Goal: Task Accomplishment & Management: Manage account settings

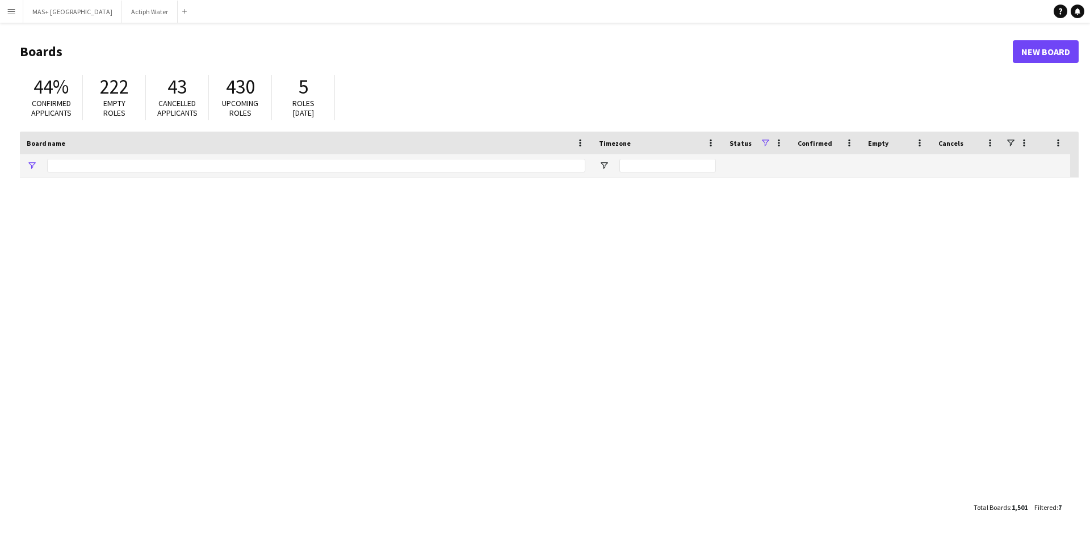
type input "**********"
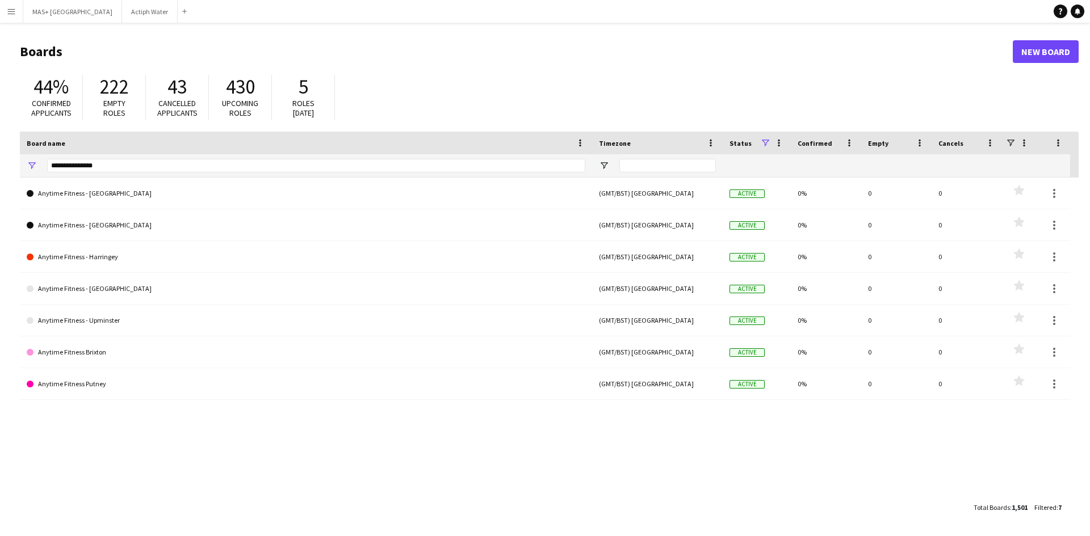
click at [3, 10] on button "Menu" at bounding box center [11, 11] width 23 height 23
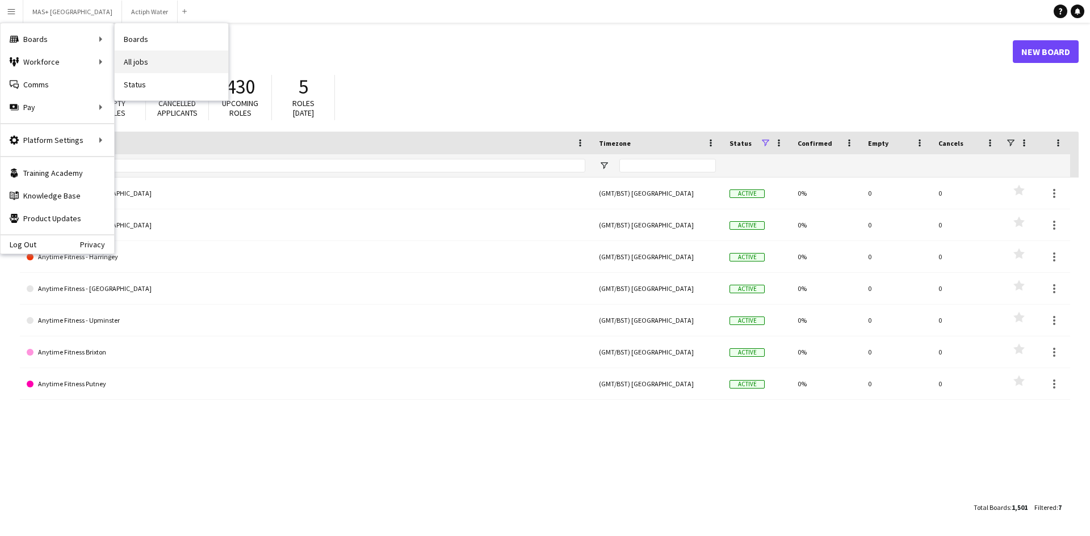
click at [141, 60] on link "All jobs" at bounding box center [172, 62] width 114 height 23
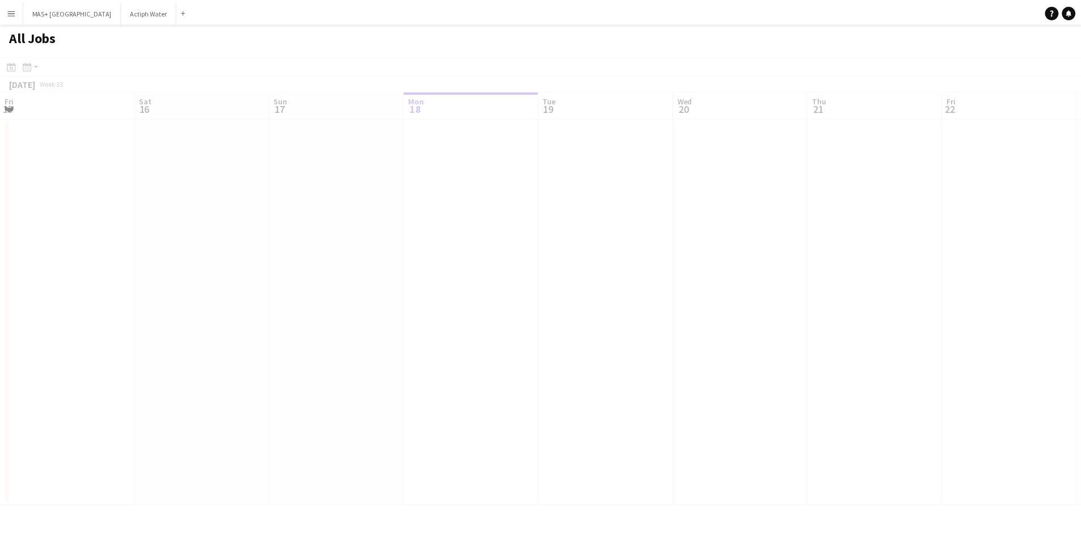
scroll to position [0, 271]
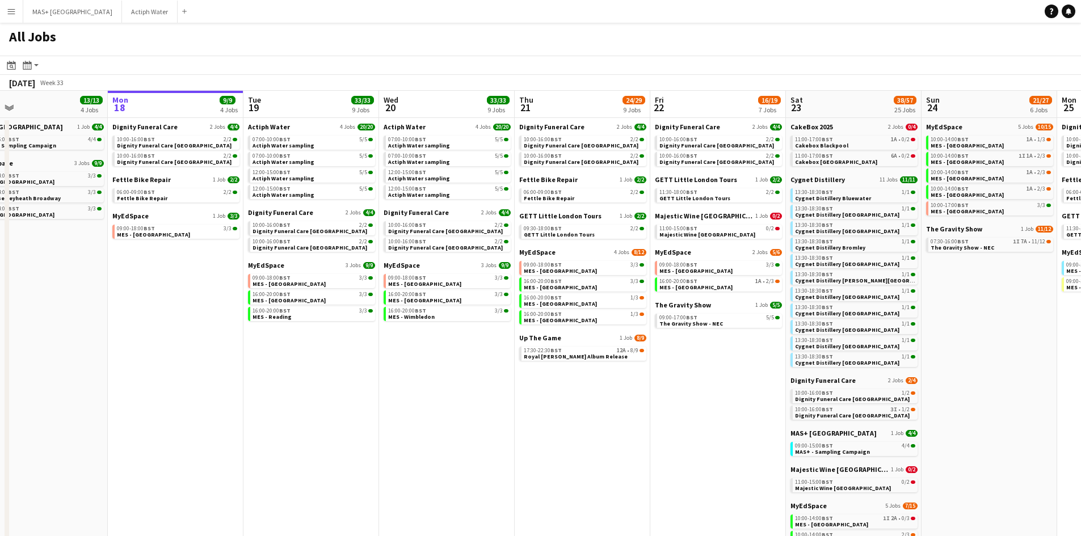
drag, startPoint x: 655, startPoint y: 399, endPoint x: 614, endPoint y: 371, distance: 49.9
click at [627, 397] on app-calendar-viewport "Fri 15 6/6 2 Jobs Sat 16 30/30 18 Jobs Sun 17 13/13 4 Jobs Mon 18 9/9 4 Jobs Tu…" at bounding box center [540, 434] width 1081 height 687
click at [608, 359] on link "17:30-22:30 BST 12A • 8/9 Royal Otis Album Release" at bounding box center [583, 353] width 120 height 13
click at [269, 139] on span "07:00-10:00 BST" at bounding box center [271, 140] width 38 height 6
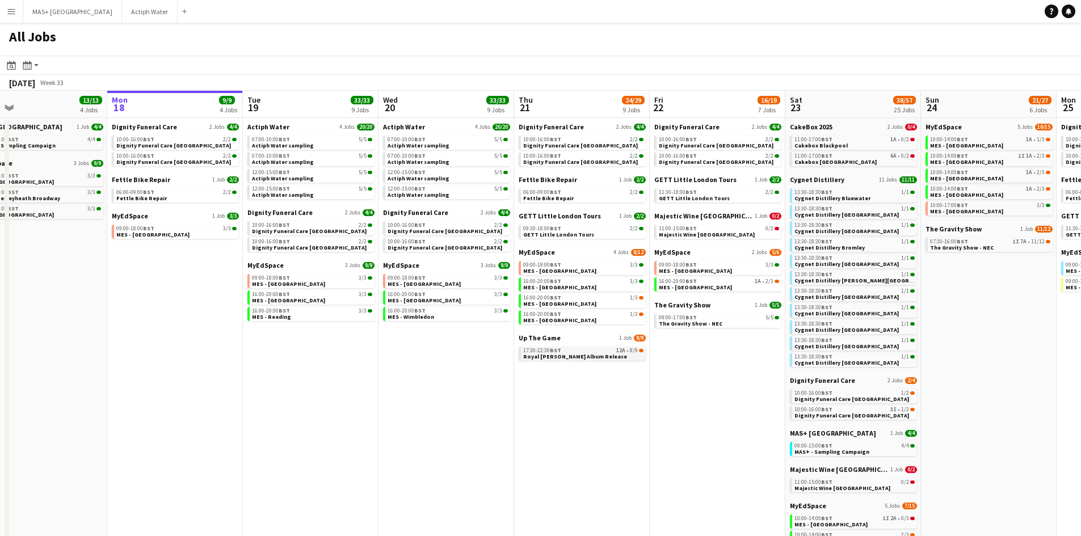
click at [601, 355] on link "17:30-22:30 BST 12A • 8/9 Royal Otis Album Release" at bounding box center [583, 353] width 120 height 13
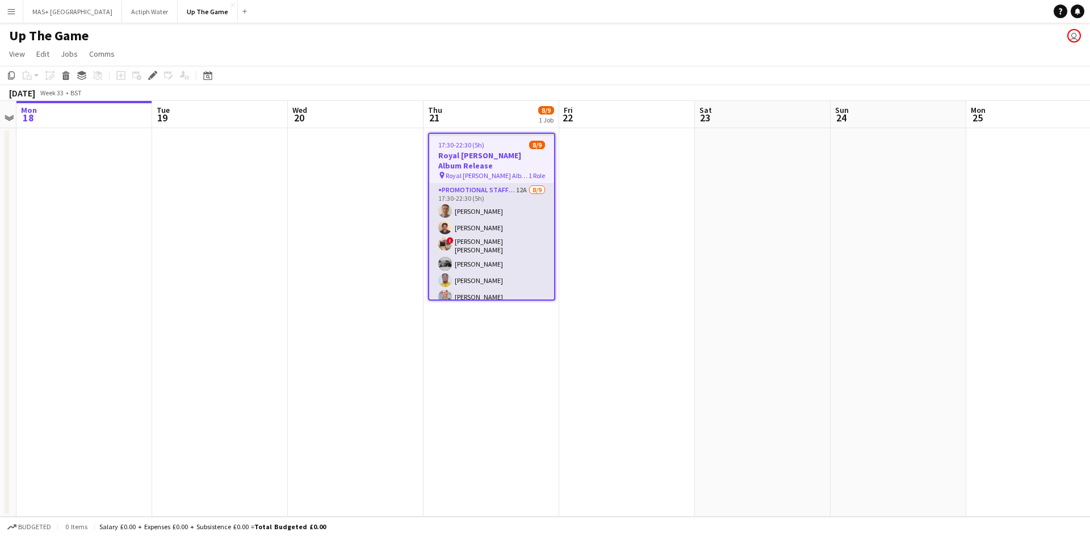
scroll to position [44, 0]
click at [502, 246] on app-card-role "Promotional Staffing (Brand Ambassadors) 12A 8/9 17:30-22:30 (5h) Jack Procter …" at bounding box center [491, 227] width 125 height 174
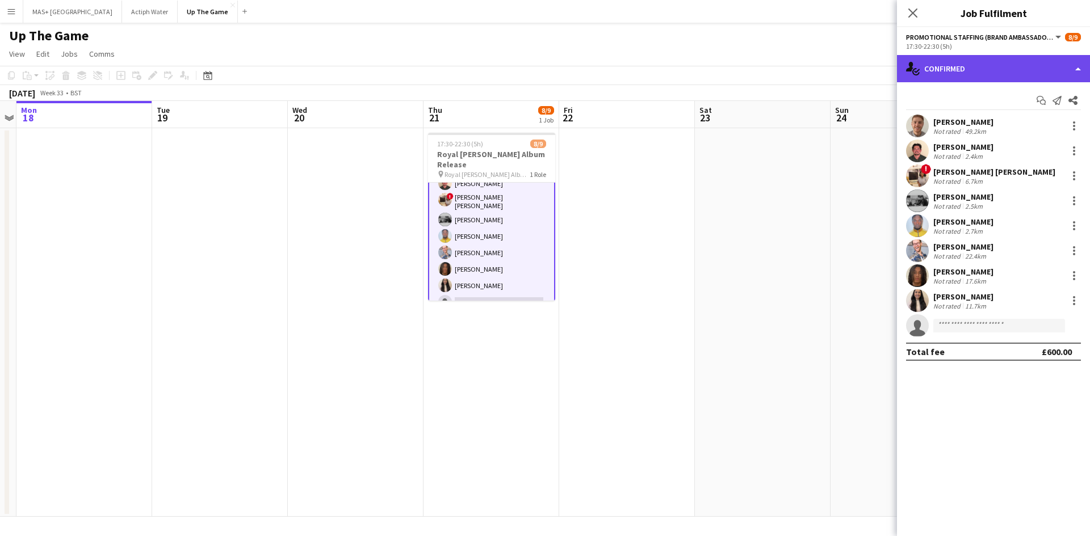
click at [974, 69] on div "single-neutral-actions-check-2 Confirmed" at bounding box center [993, 68] width 193 height 27
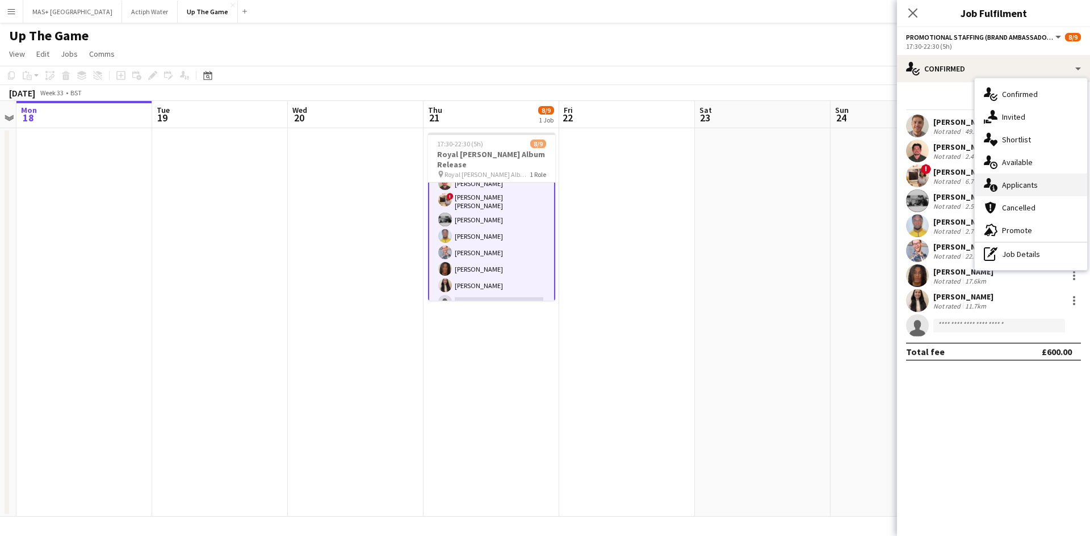
click at [1020, 183] on div "single-neutral-actions-information Applicants" at bounding box center [1031, 185] width 112 height 23
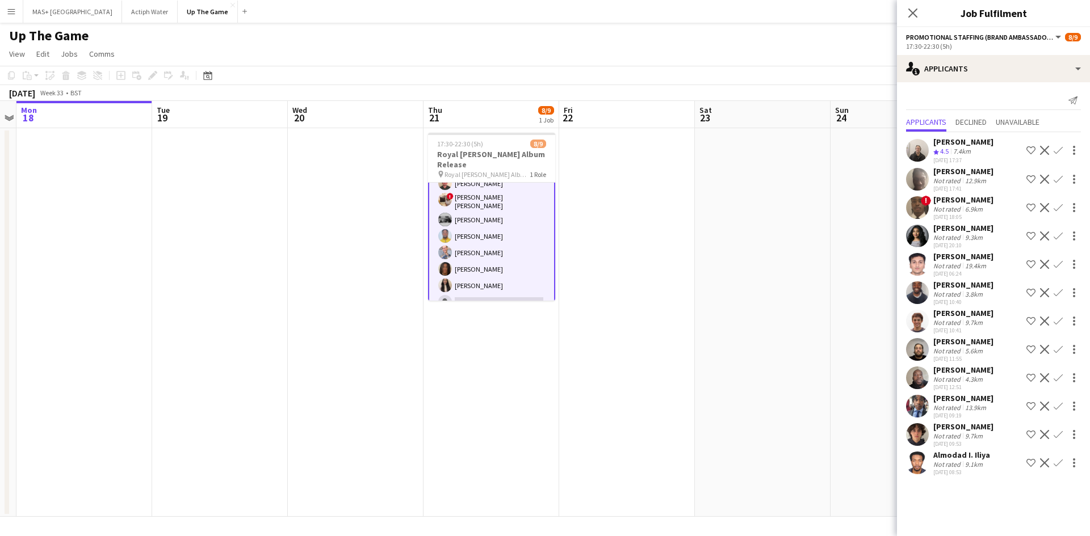
scroll to position [10, 0]
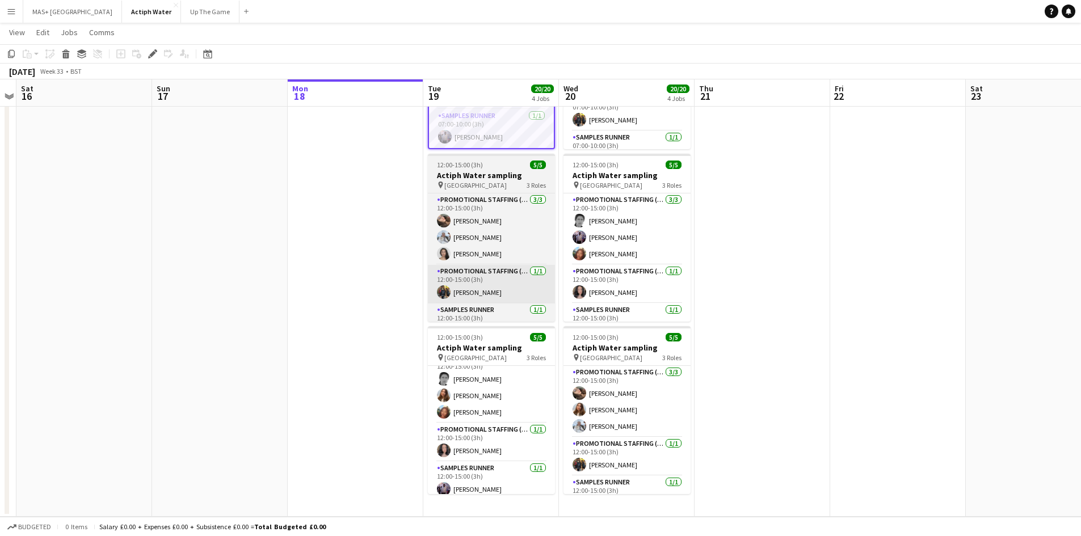
scroll to position [20, 0]
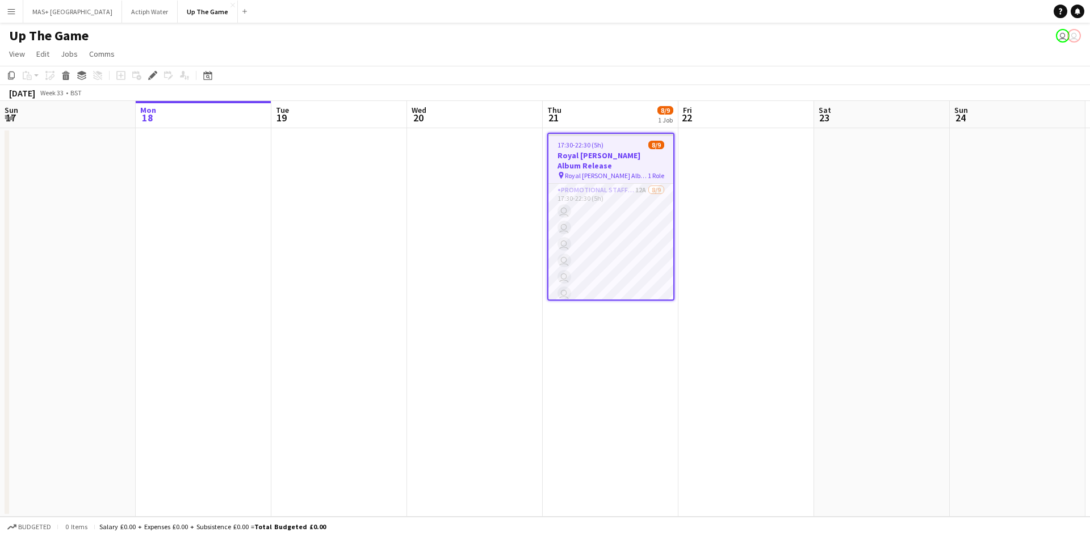
scroll to position [0, 391]
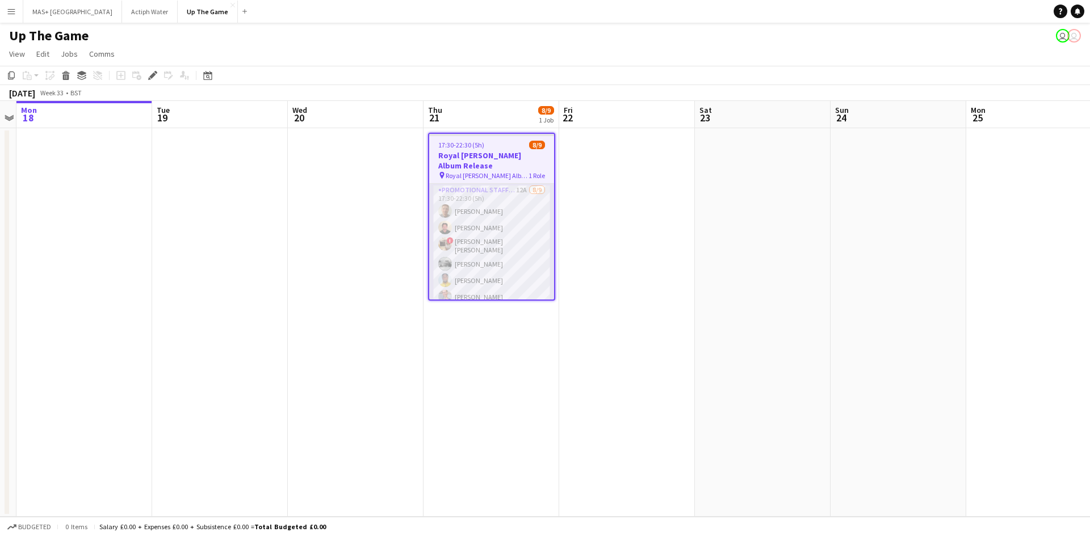
drag, startPoint x: 503, startPoint y: 204, endPoint x: 546, endPoint y: 228, distance: 48.8
click at [504, 203] on app-card-role "Promotional Staffing (Brand Ambassadors) 12A 8/9 17:30-22:30 (5h) Jack Procter …" at bounding box center [491, 271] width 125 height 174
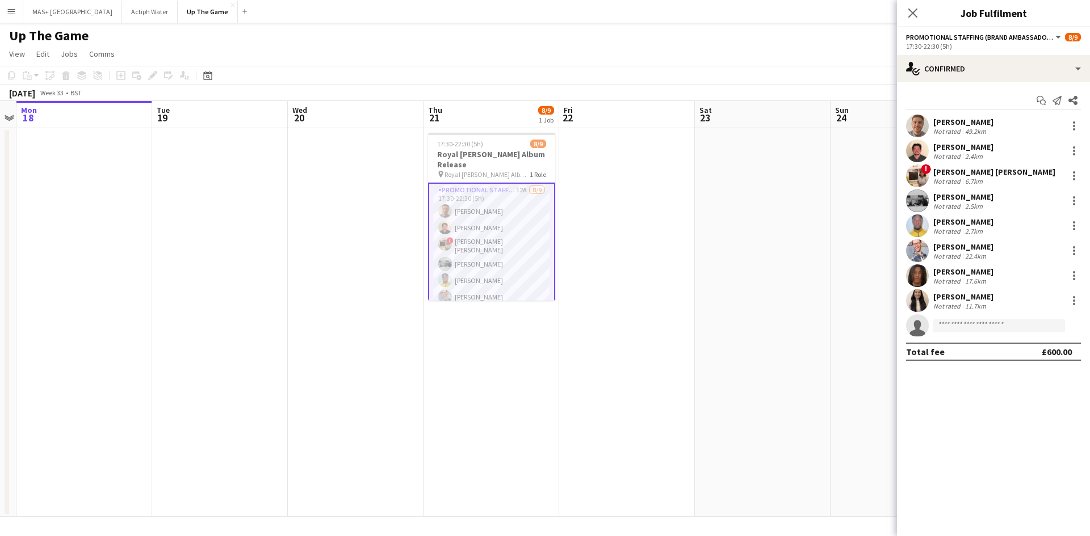
scroll to position [0, 390]
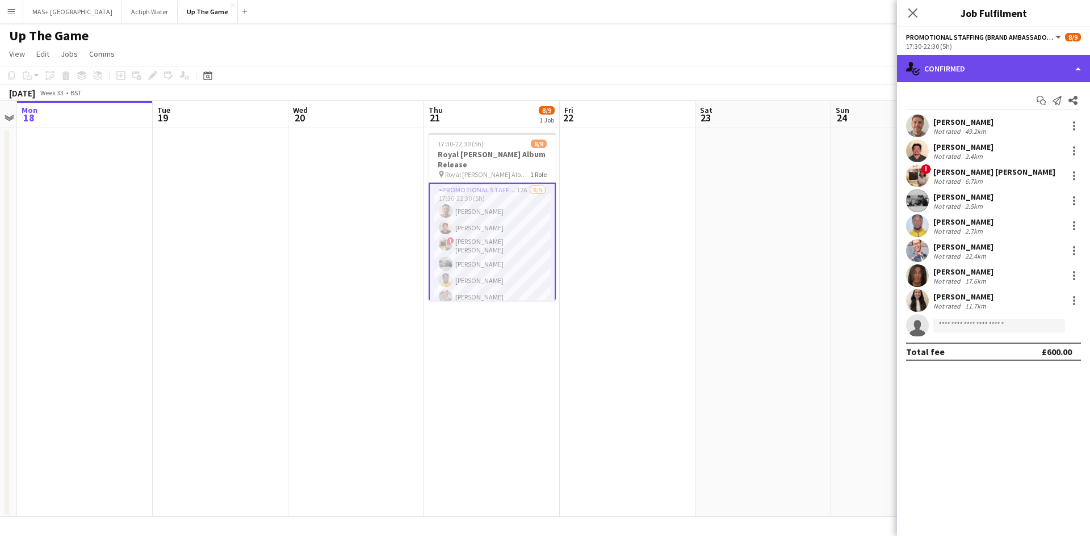
click at [993, 74] on div "single-neutral-actions-check-2 Confirmed" at bounding box center [993, 68] width 193 height 27
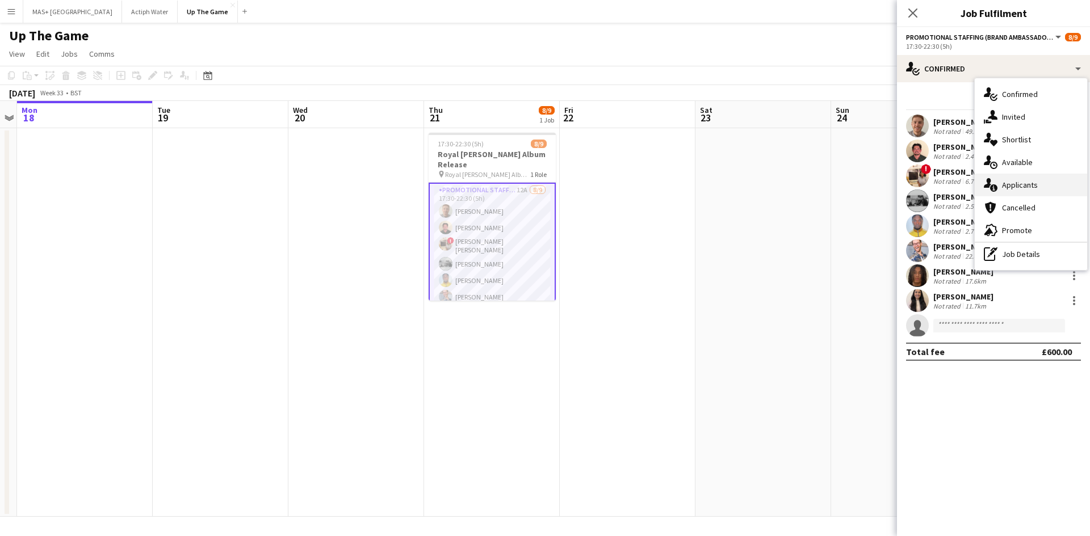
click at [1037, 190] on div "single-neutral-actions-information Applicants" at bounding box center [1031, 185] width 112 height 23
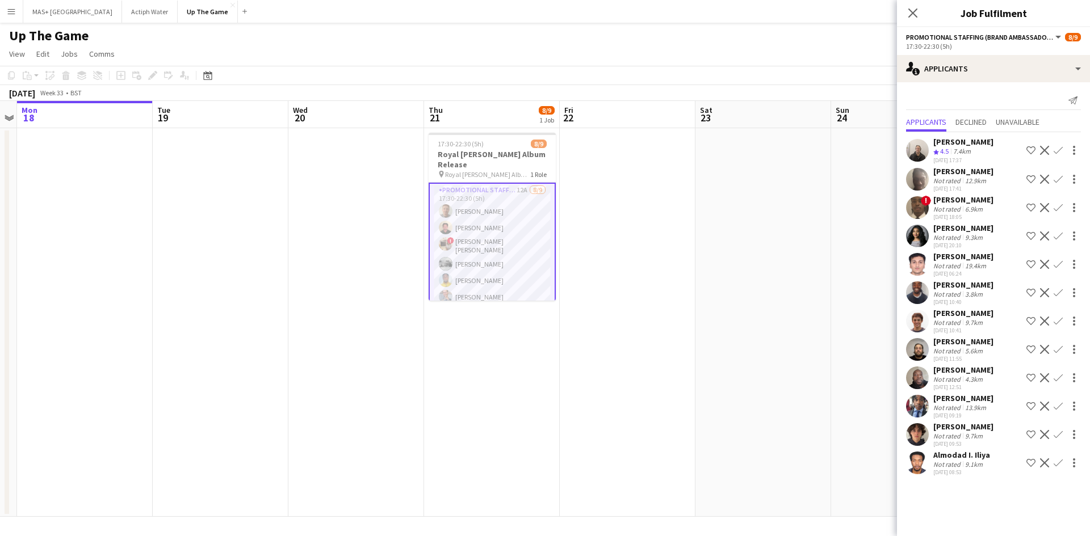
click at [1054, 383] on app-icon "Confirm" at bounding box center [1058, 378] width 9 height 9
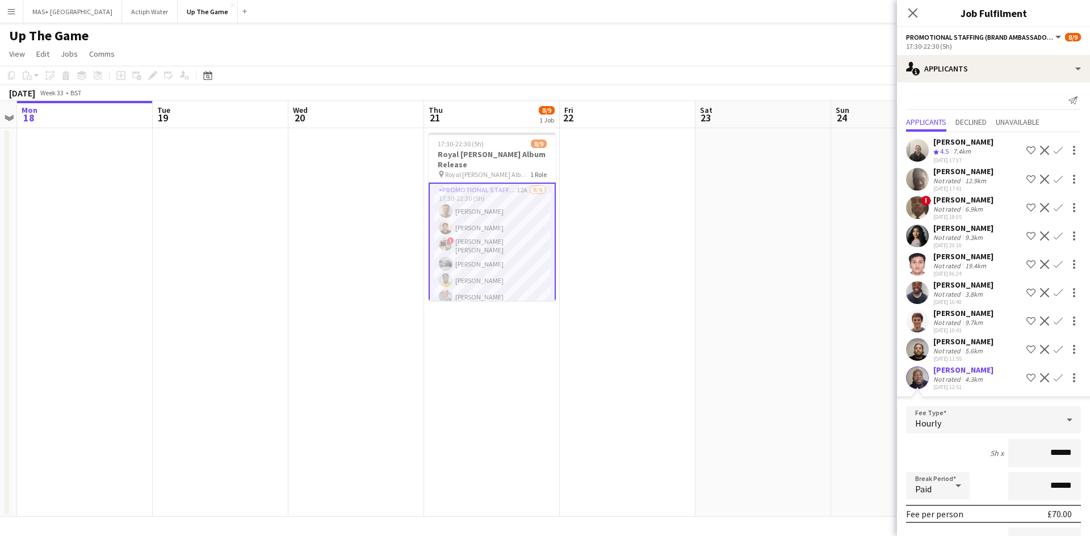
scroll to position [219, 0]
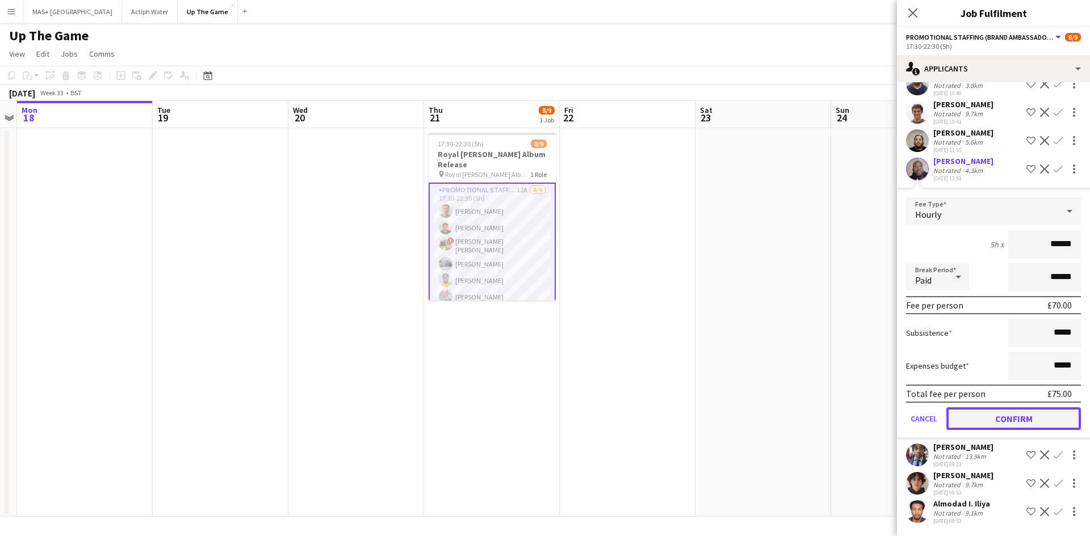
click at [1004, 424] on button "Confirm" at bounding box center [1013, 419] width 135 height 23
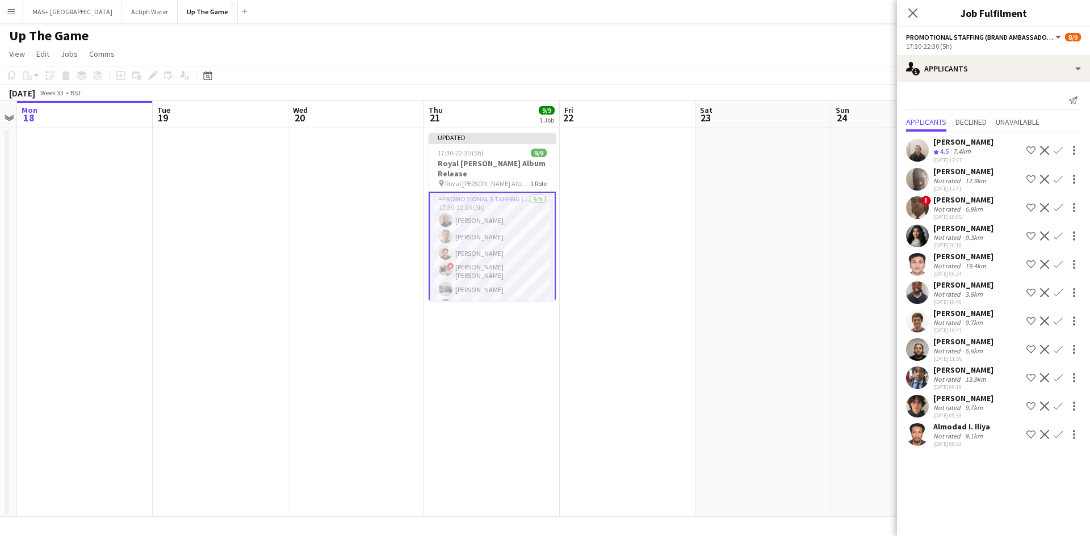
scroll to position [0, 0]
drag, startPoint x: 766, startPoint y: 421, endPoint x: 825, endPoint y: 286, distance: 147.4
click at [766, 420] on app-date-cell at bounding box center [763, 322] width 136 height 389
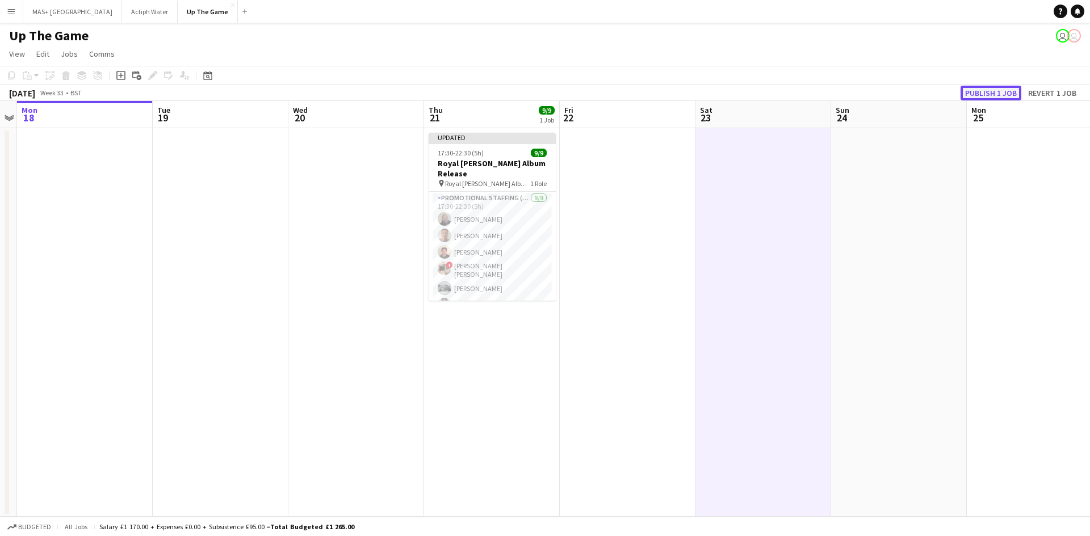
click at [976, 89] on button "Publish 1 job" at bounding box center [990, 93] width 61 height 15
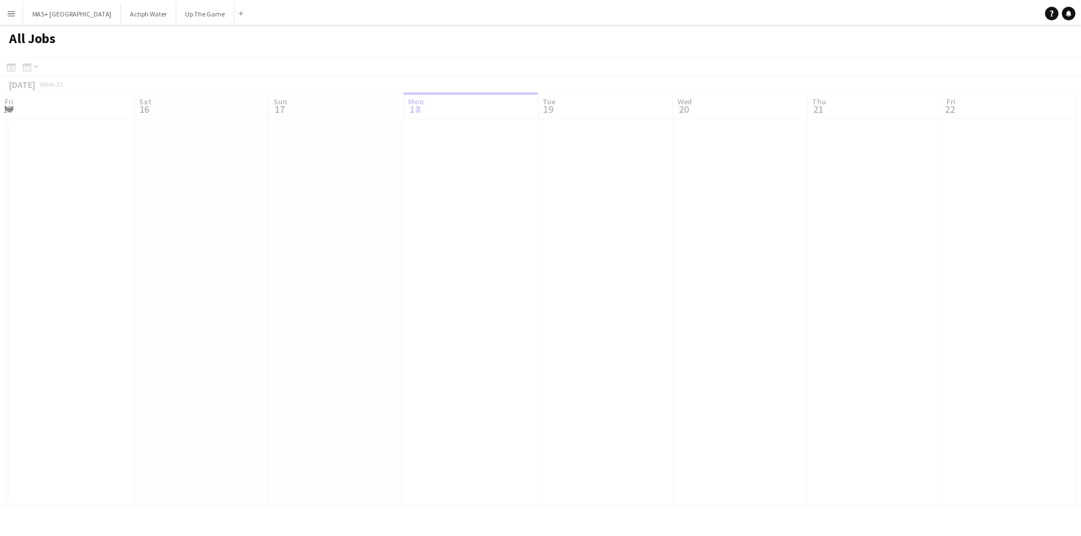
scroll to position [0, 271]
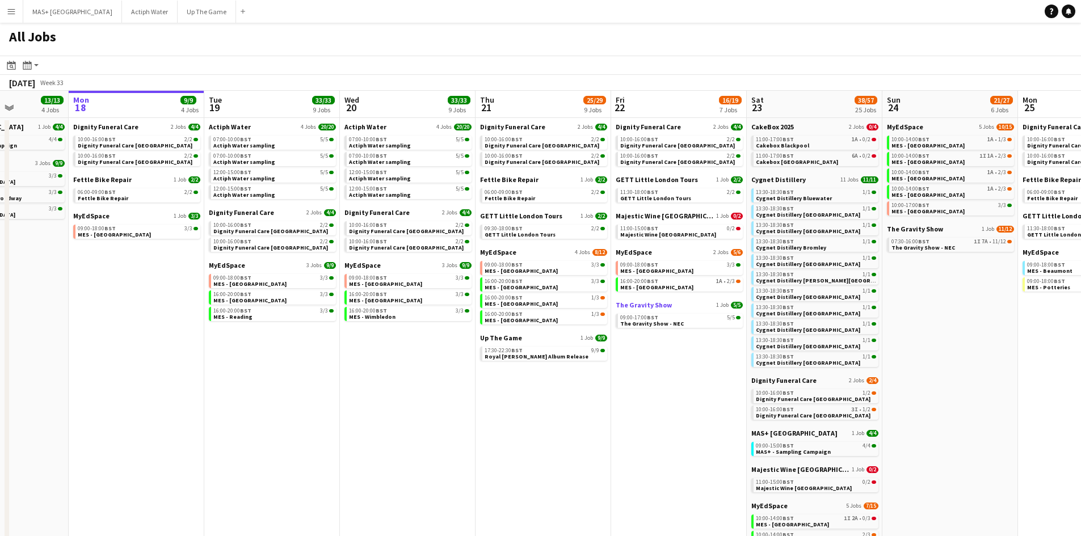
drag, startPoint x: 714, startPoint y: 346, endPoint x: 674, endPoint y: 301, distance: 60.3
click at [682, 339] on app-calendar-viewport "Fri 15 6/6 2 Jobs Sat 16 30/30 18 Jobs Sun 17 13/13 4 Jobs Mon 18 9/9 4 Jobs Tu…" at bounding box center [540, 434] width 1081 height 687
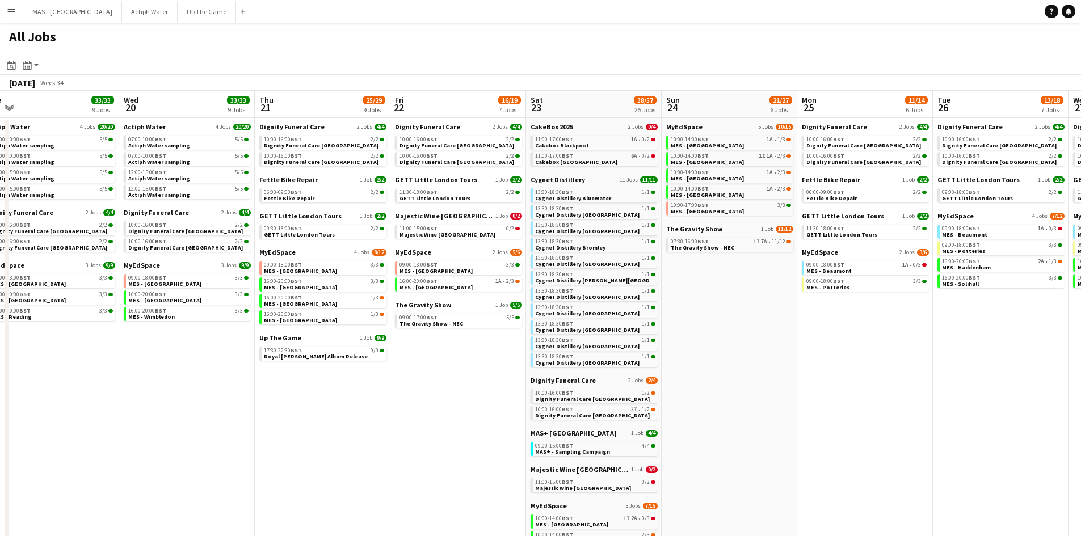
scroll to position [0, 568]
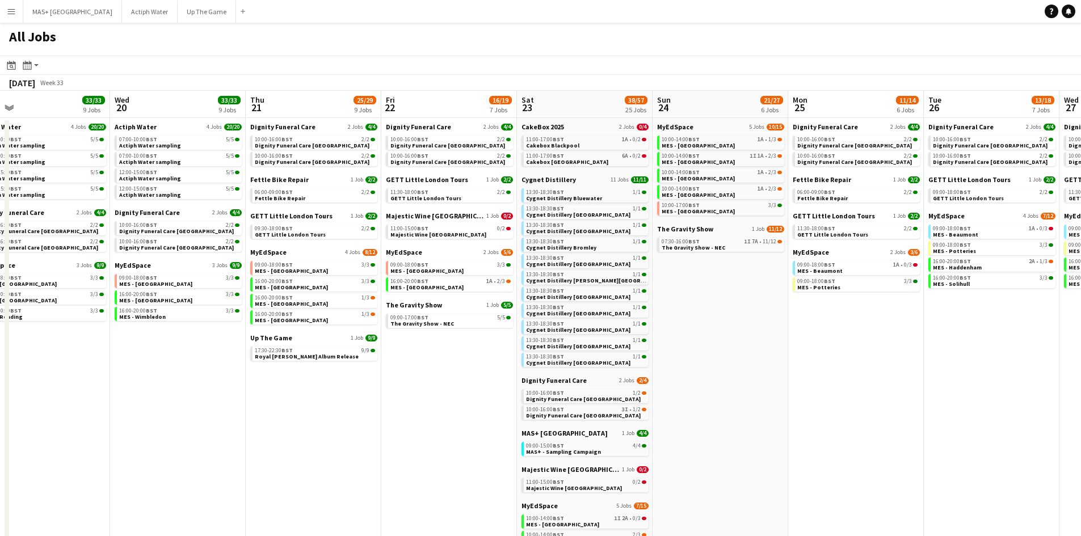
drag, startPoint x: 988, startPoint y: 326, endPoint x: 760, endPoint y: 295, distance: 231.0
click at [760, 295] on app-calendar-viewport "Fri 15 6/6 2 Jobs Sat 16 30/30 18 Jobs Sun 17 13/13 4 Jobs Mon 18 9/9 4 Jobs Tu…" at bounding box center [540, 434] width 1081 height 687
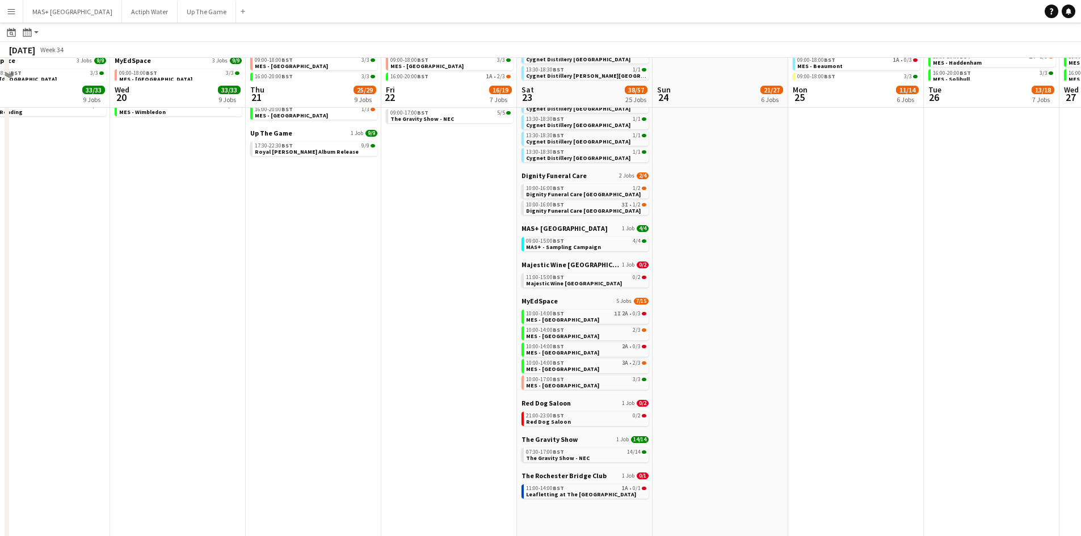
scroll to position [0, 0]
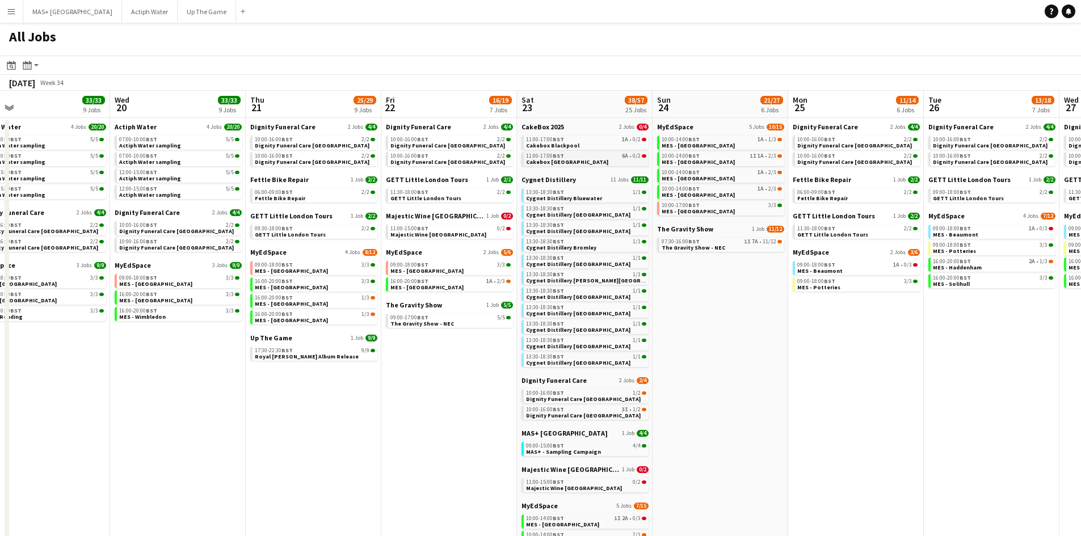
click at [599, 157] on div "11:00-17:00 BST 6A • 0/2" at bounding box center [586, 156] width 120 height 6
click at [599, 145] on link "11:00-17:00 BST 1A • 0/2 Cakebox Blackpool" at bounding box center [586, 142] width 120 height 13
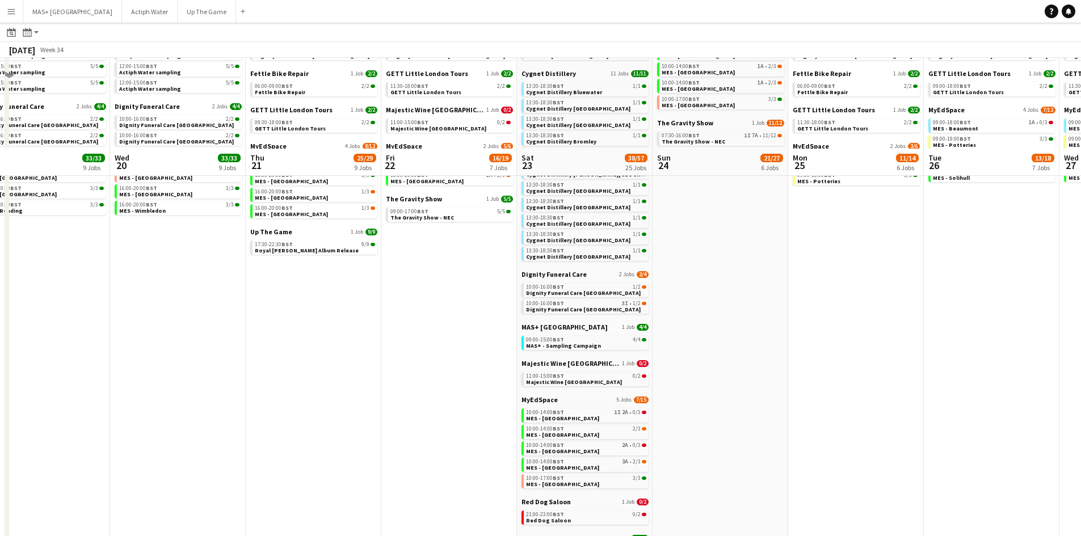
scroll to position [227, 0]
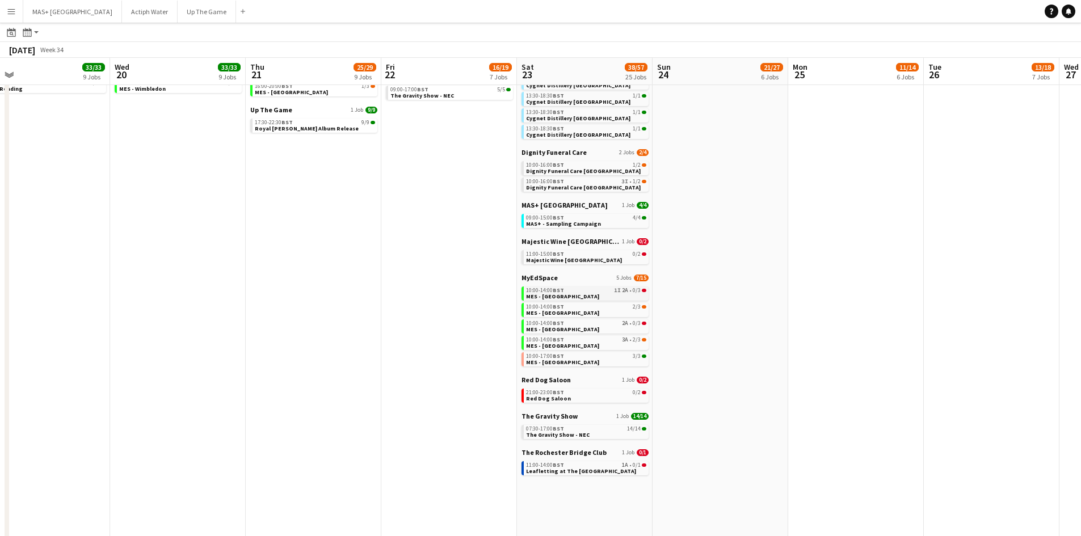
click at [618, 297] on link "10:00-14:00 BST 1I 2A • 0/3 MES - Guildford Town Centre" at bounding box center [586, 293] width 120 height 13
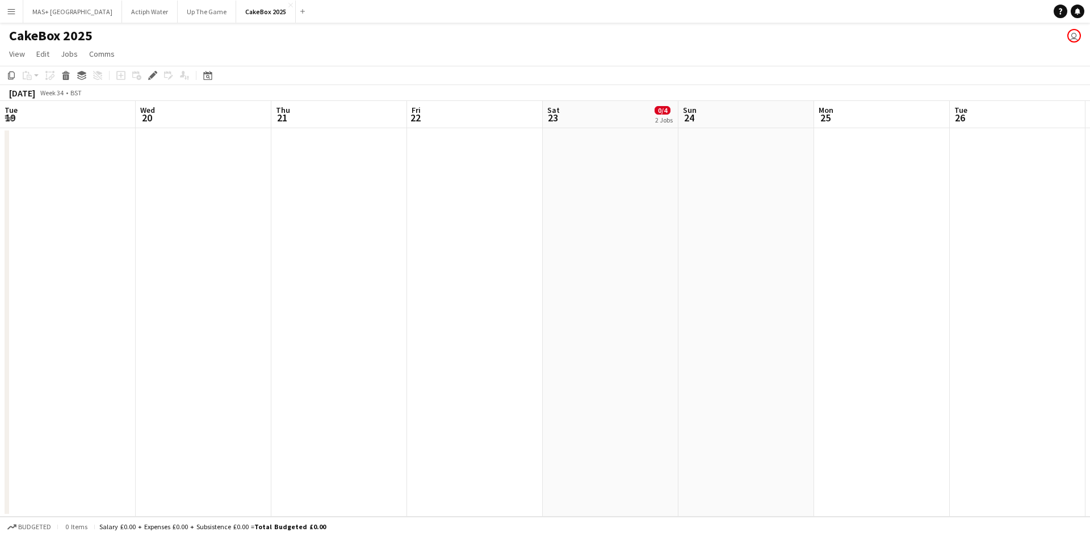
scroll to position [0, 391]
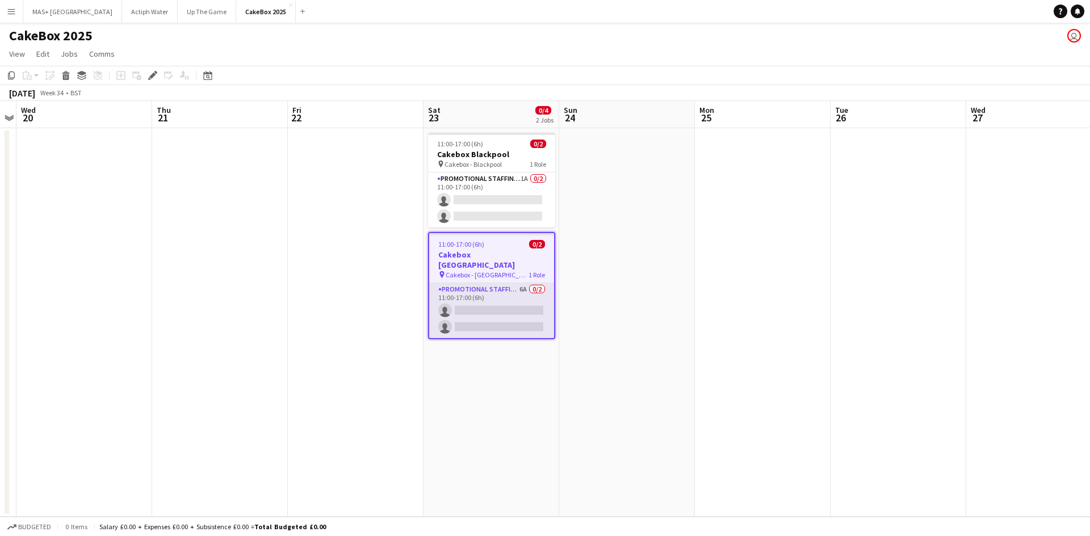
click at [483, 283] on app-card-role "Promotional Staffing (Brand Ambassadors) 6A 0/2 11:00-17:00 (6h) single-neutral…" at bounding box center [491, 310] width 125 height 55
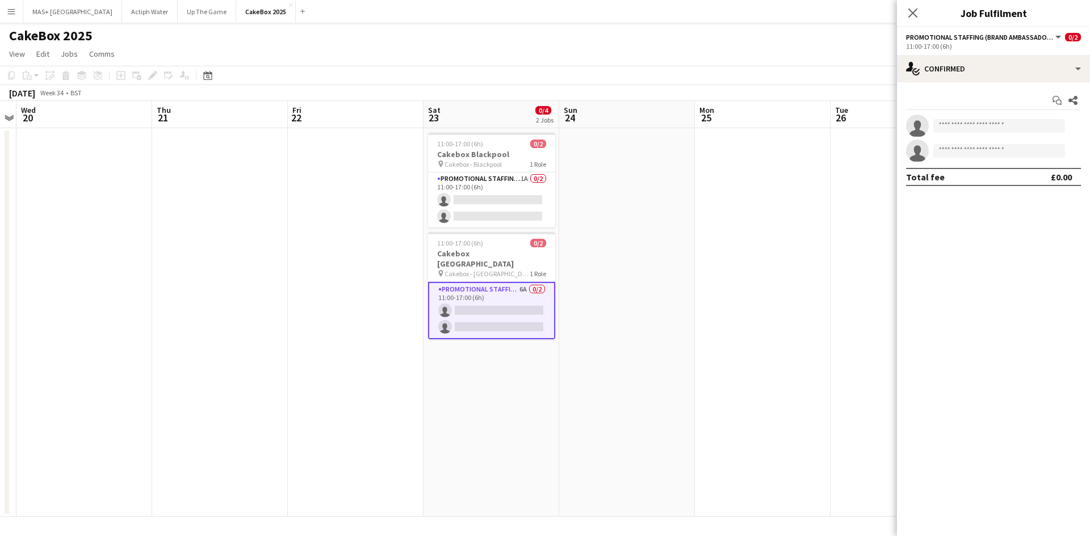
click at [962, 136] on app-invite-slot "single-neutral-actions" at bounding box center [993, 126] width 193 height 23
click at [959, 127] on input at bounding box center [999, 126] width 132 height 14
type input "****"
click at [962, 147] on span "amsishahbaz@gmail.com" at bounding box center [999, 151] width 114 height 9
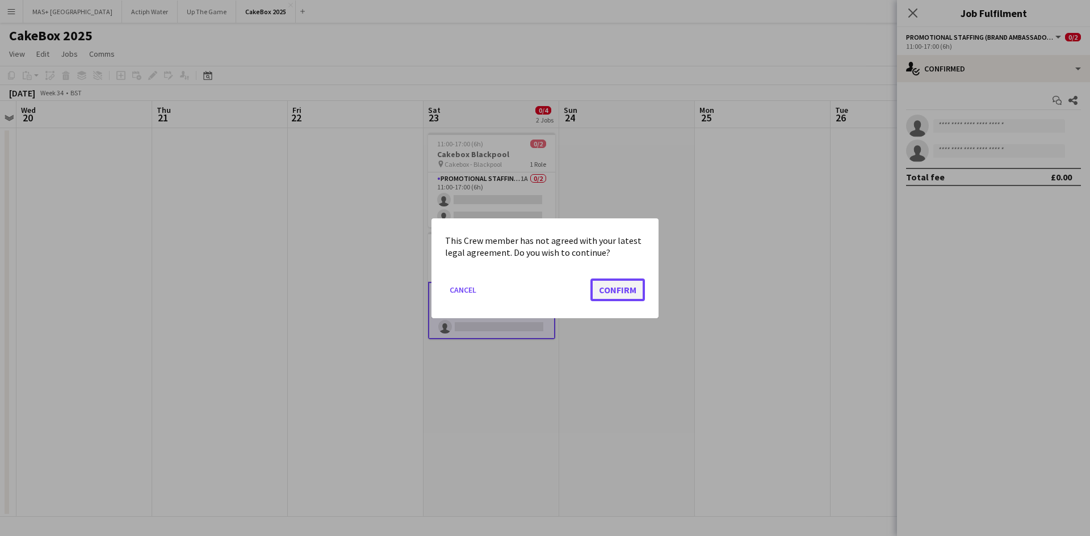
click at [622, 293] on button "Confirm" at bounding box center [617, 289] width 54 height 23
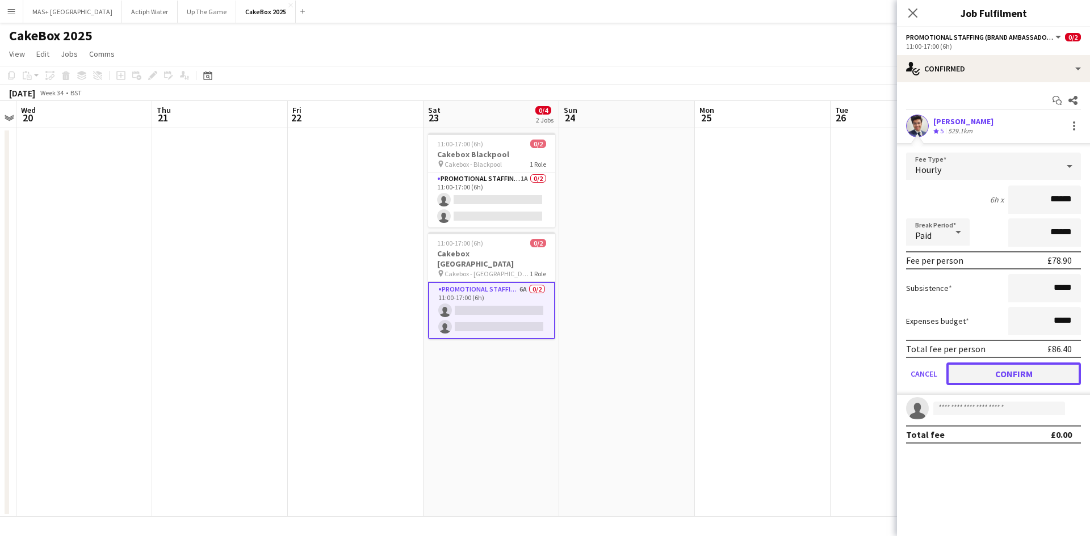
click at [1012, 374] on button "Confirm" at bounding box center [1013, 374] width 135 height 23
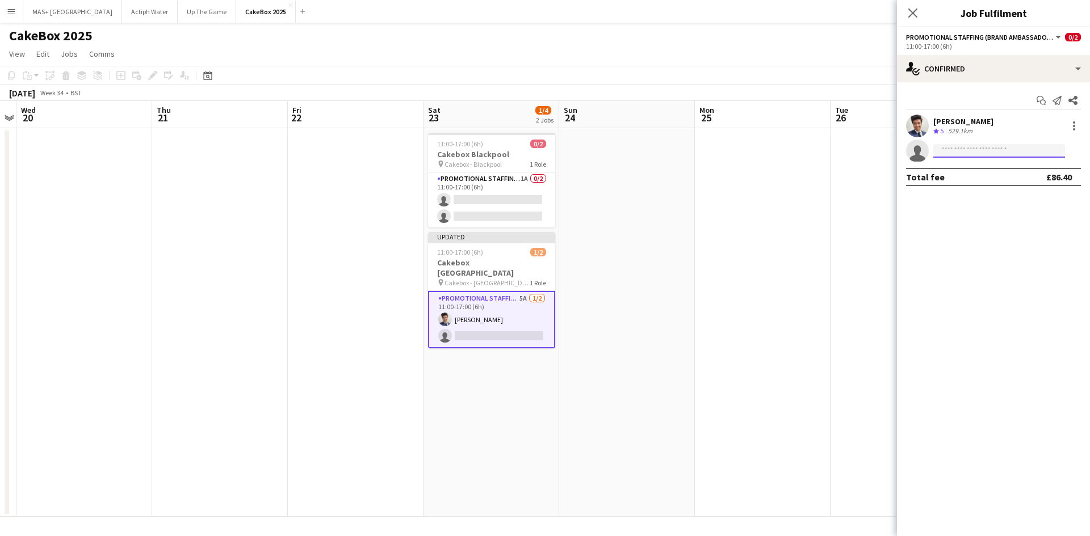
click at [943, 156] on input at bounding box center [999, 151] width 132 height 14
type input "****"
drag, startPoint x: 959, startPoint y: 153, endPoint x: 933, endPoint y: 153, distance: 26.1
click at [933, 153] on form "****" at bounding box center [1005, 151] width 152 height 14
click at [769, 191] on app-date-cell at bounding box center [763, 322] width 136 height 389
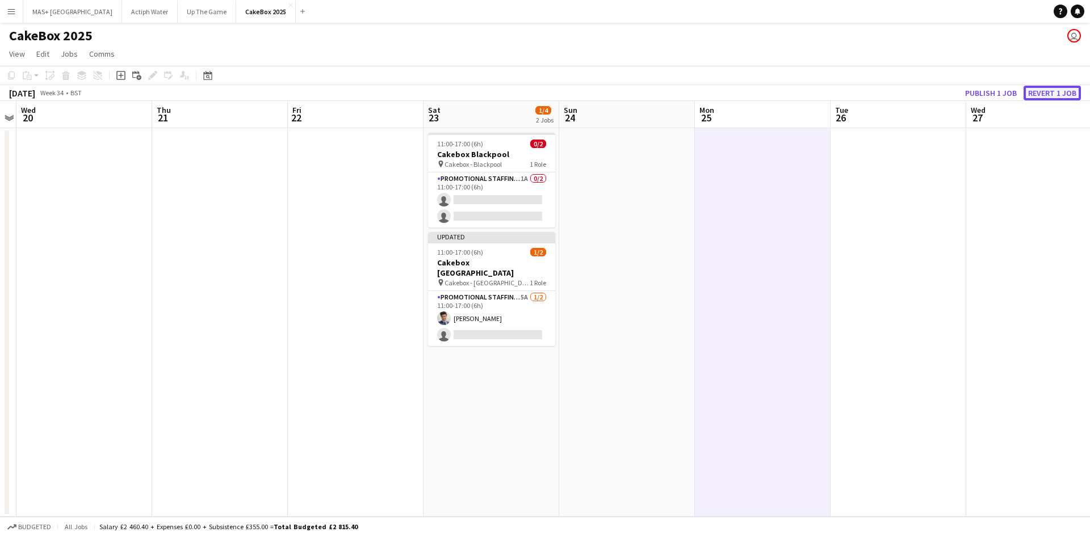
click at [1051, 93] on button "Revert 1 job" at bounding box center [1051, 93] width 57 height 15
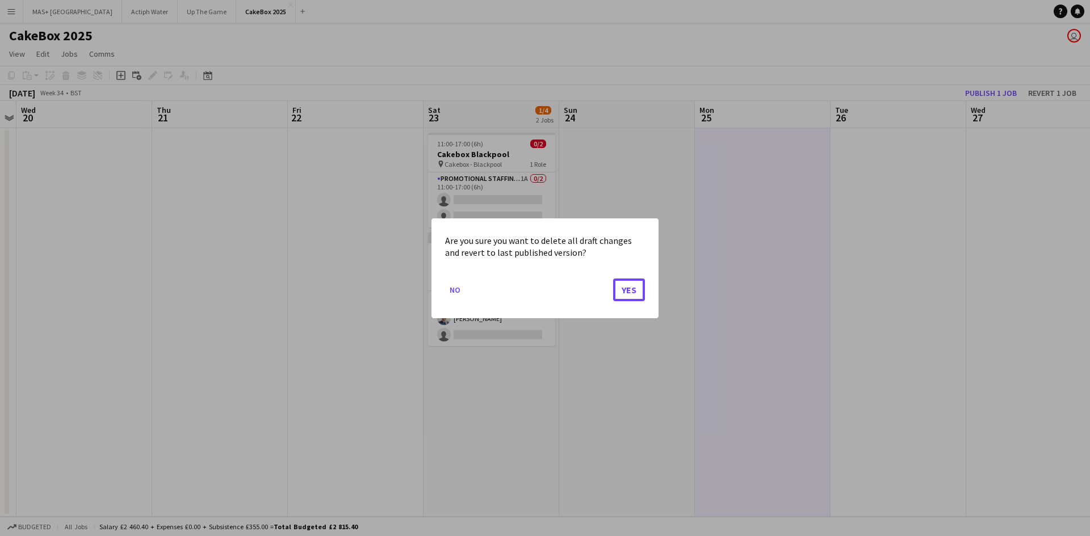
drag, startPoint x: 616, startPoint y: 292, endPoint x: 683, endPoint y: 290, distance: 66.5
click at [616, 291] on button "Yes" at bounding box center [629, 289] width 32 height 23
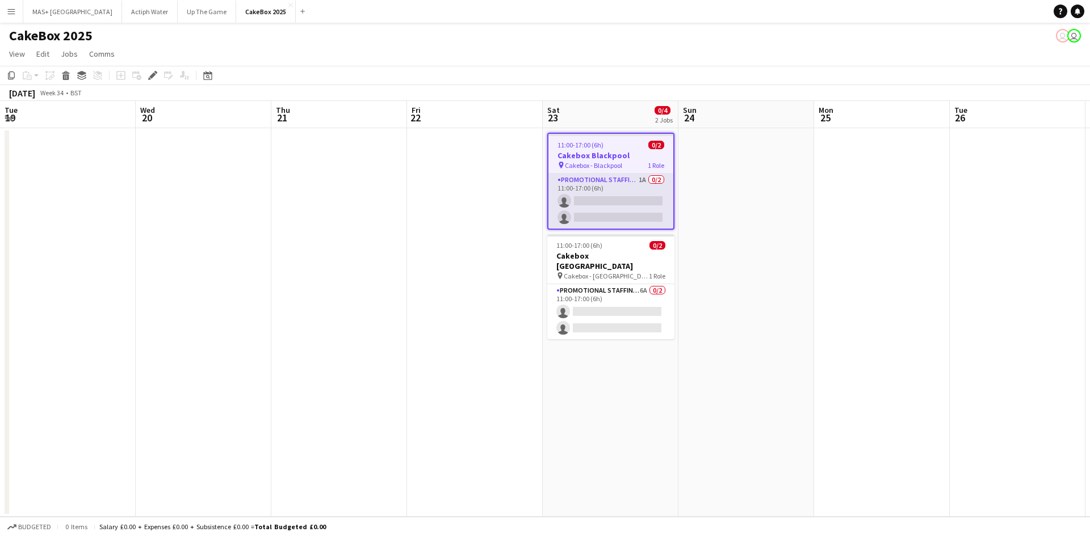
scroll to position [0, 391]
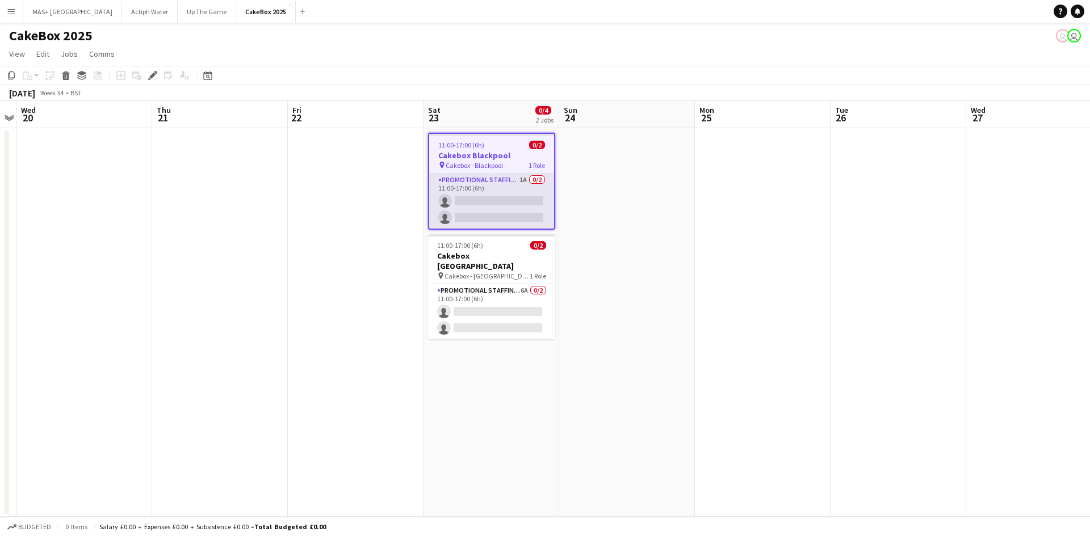
click at [485, 183] on app-card-role "Promotional Staffing (Brand Ambassadors) 1A 0/2 11:00-17:00 (6h) single-neutral…" at bounding box center [491, 201] width 125 height 55
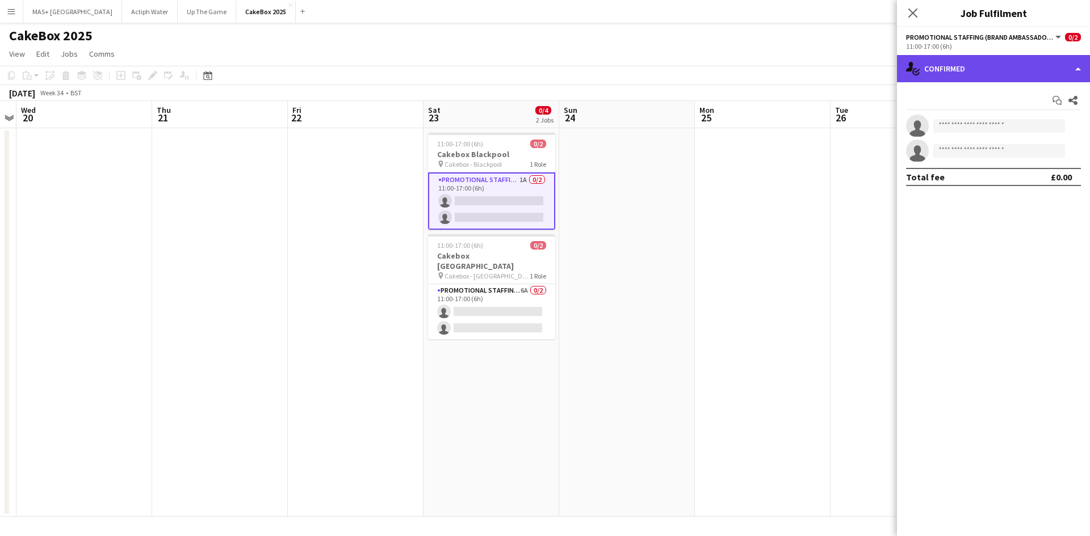
click at [950, 67] on div "single-neutral-actions-check-2 Confirmed" at bounding box center [993, 68] width 193 height 27
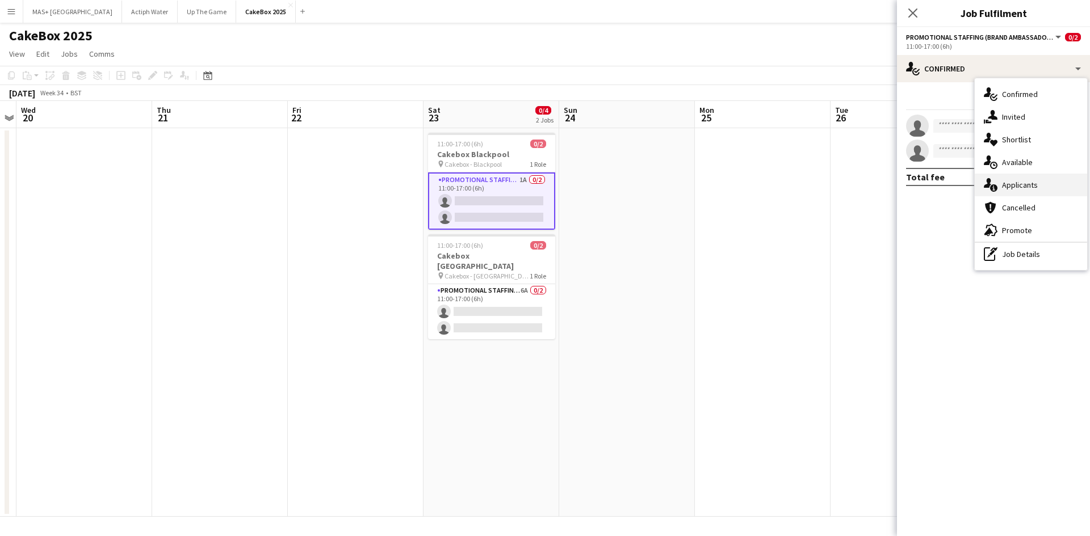
click at [1035, 187] on div "single-neutral-actions-information Applicants" at bounding box center [1031, 185] width 112 height 23
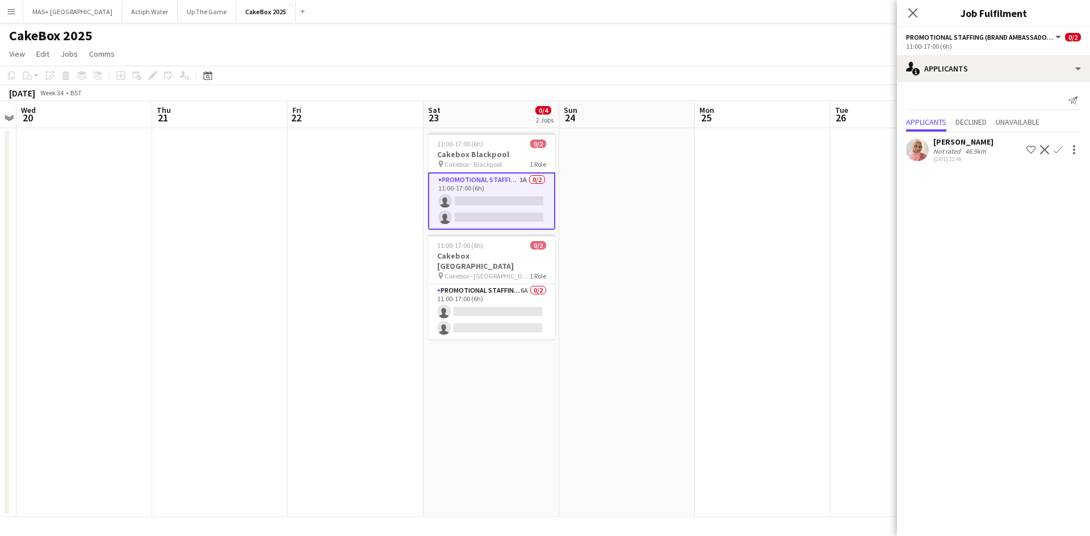
click at [966, 149] on div "46.9km" at bounding box center [976, 151] width 26 height 9
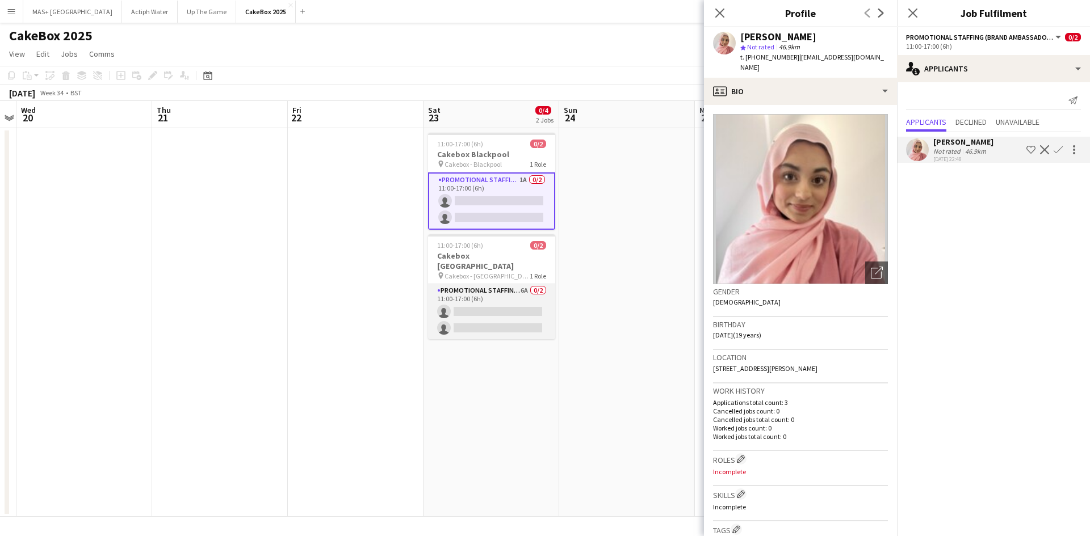
click at [486, 290] on app-card-role "Promotional Staffing (Brand Ambassadors) 6A 0/2 11:00-17:00 (6h) single-neutral…" at bounding box center [491, 311] width 127 height 55
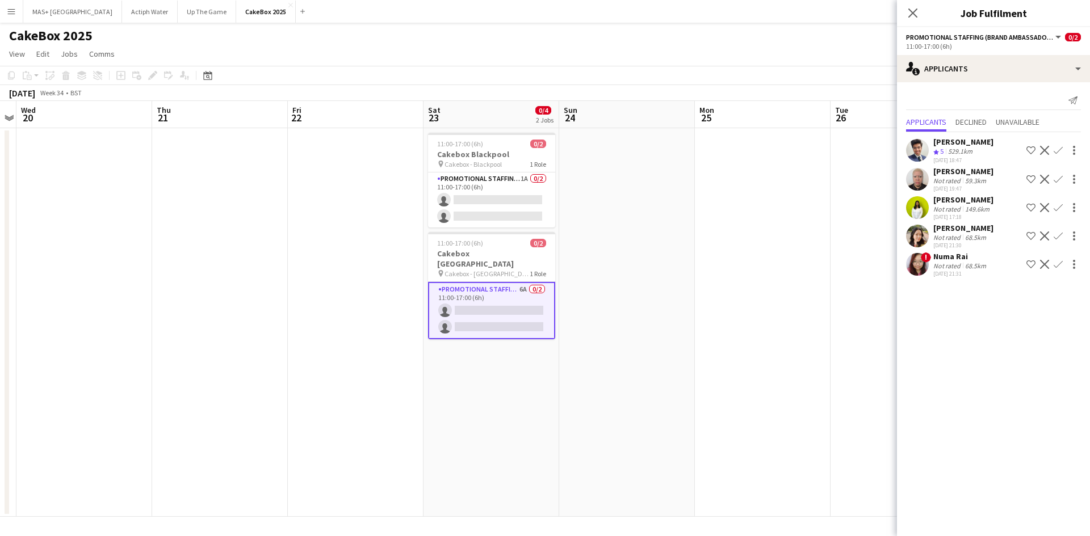
click at [1063, 146] on button "Confirm" at bounding box center [1058, 151] width 14 height 14
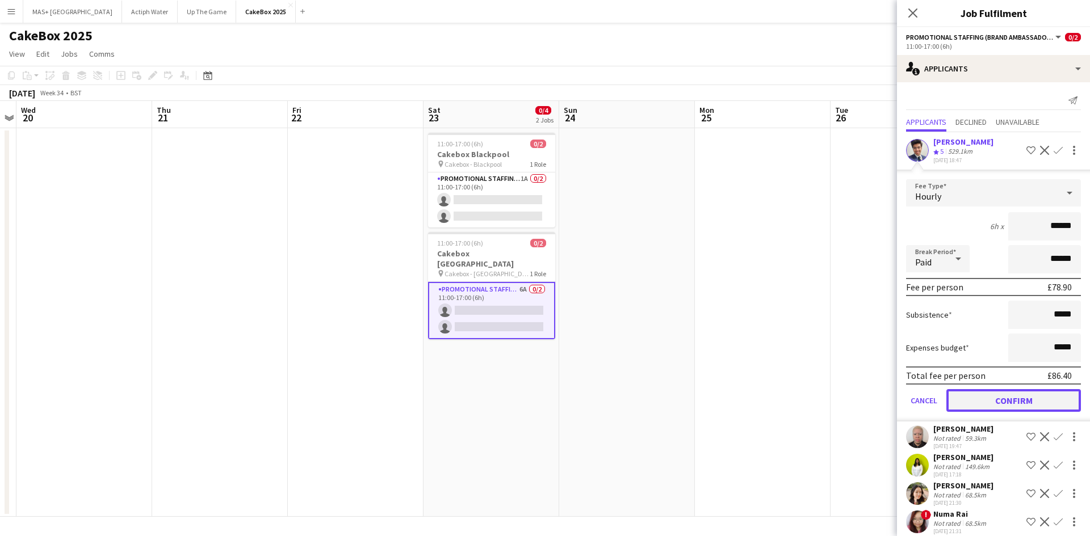
click at [992, 402] on button "Confirm" at bounding box center [1013, 400] width 135 height 23
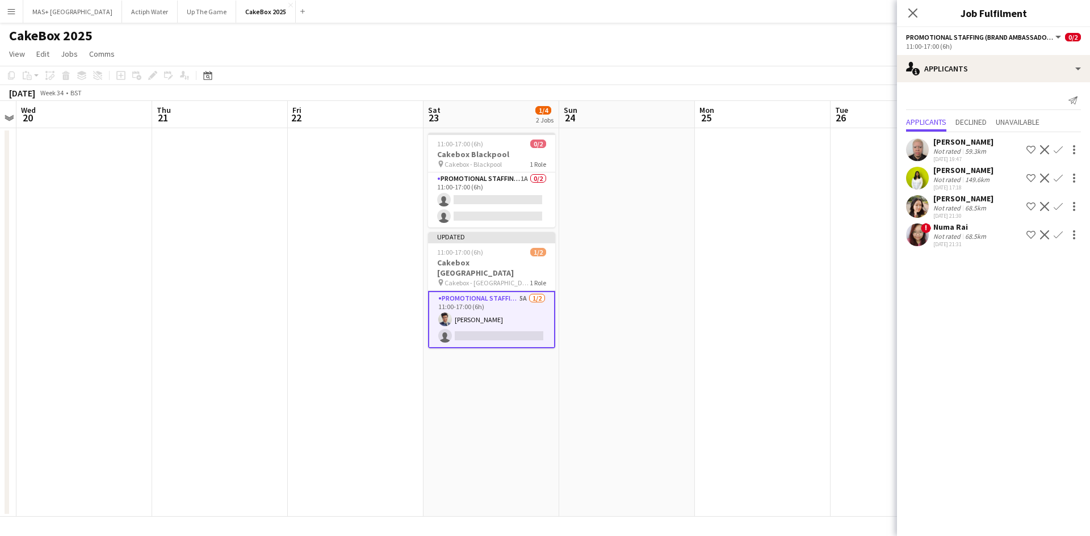
click at [1062, 203] on app-icon "Confirm" at bounding box center [1058, 206] width 9 height 9
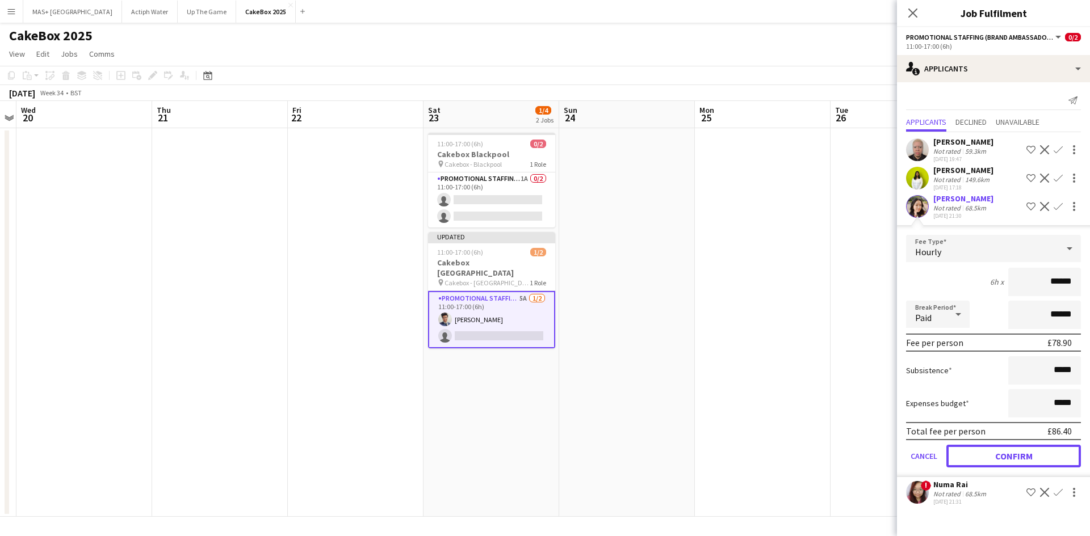
drag, startPoint x: 986, startPoint y: 459, endPoint x: 900, endPoint y: 417, distance: 95.5
click at [986, 460] on button "Confirm" at bounding box center [1013, 456] width 135 height 23
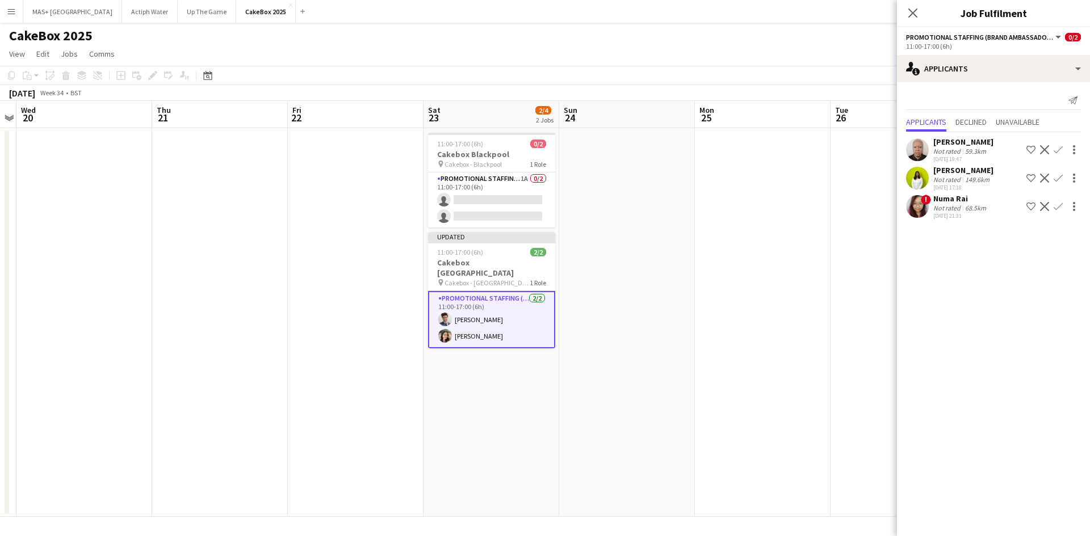
click at [765, 367] on app-date-cell at bounding box center [763, 322] width 136 height 389
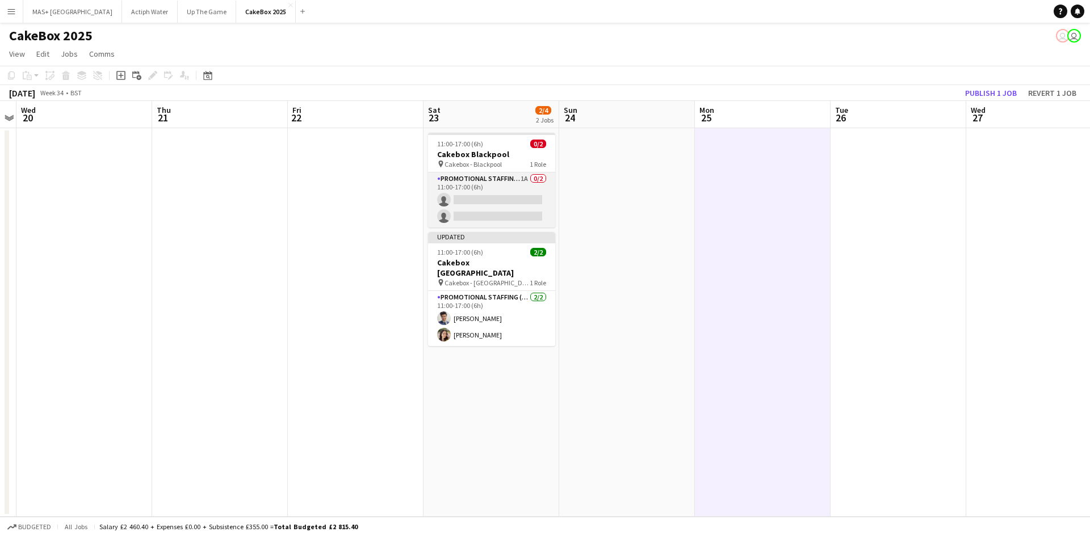
click at [467, 199] on app-card-role "Promotional Staffing (Brand Ambassadors) 1A 0/2 11:00-17:00 (6h) single-neutral…" at bounding box center [491, 200] width 127 height 55
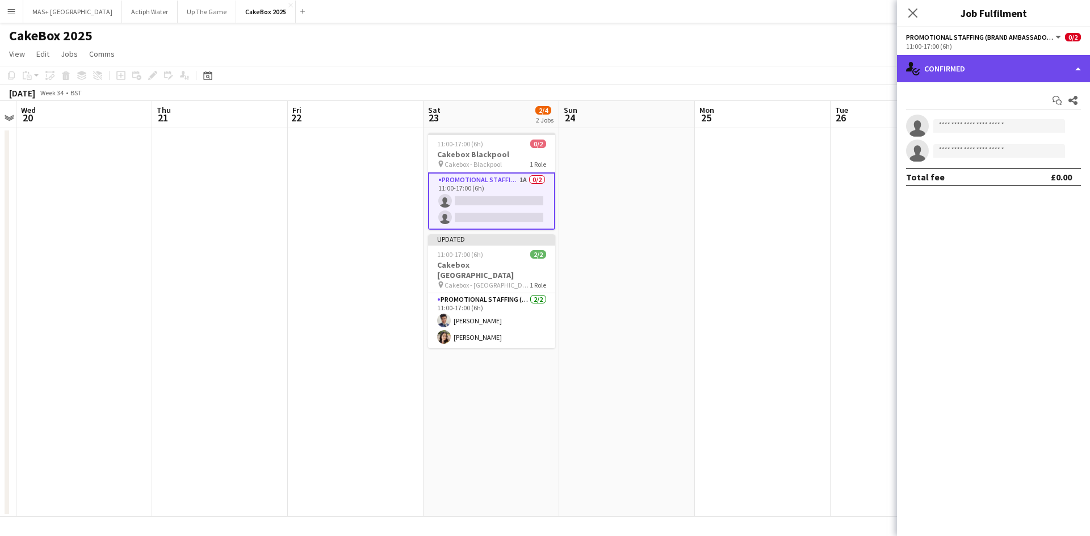
click at [974, 81] on div "single-neutral-actions-check-2 Confirmed" at bounding box center [993, 68] width 193 height 27
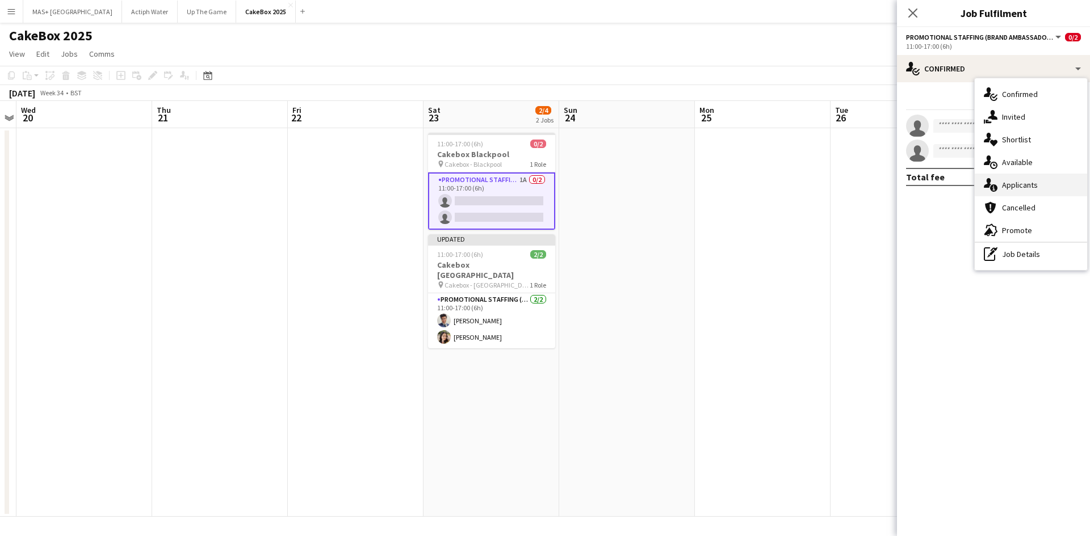
click at [1025, 176] on div "single-neutral-actions-information Applicants" at bounding box center [1031, 185] width 112 height 23
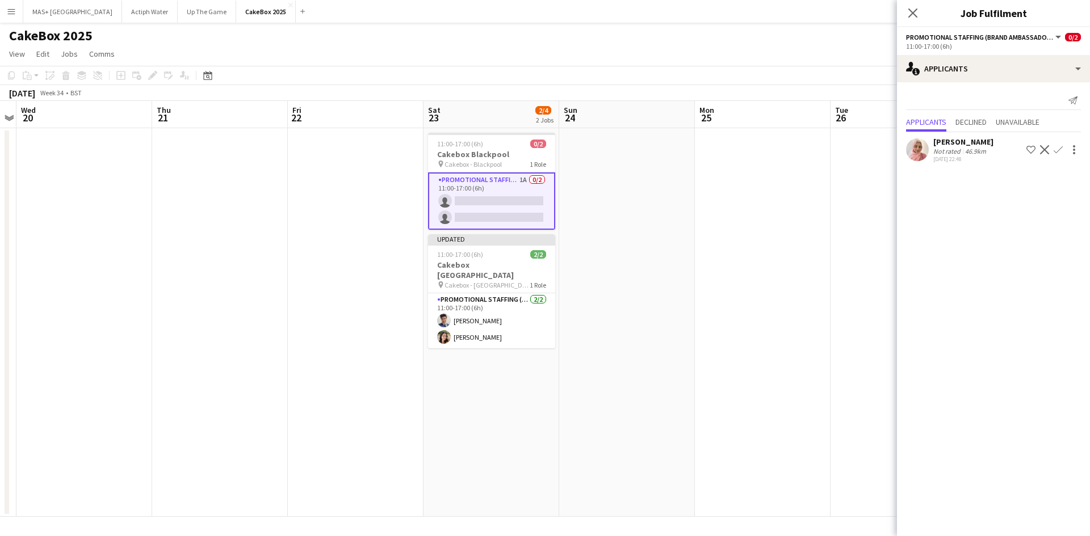
click at [699, 199] on app-date-cell at bounding box center [763, 322] width 136 height 389
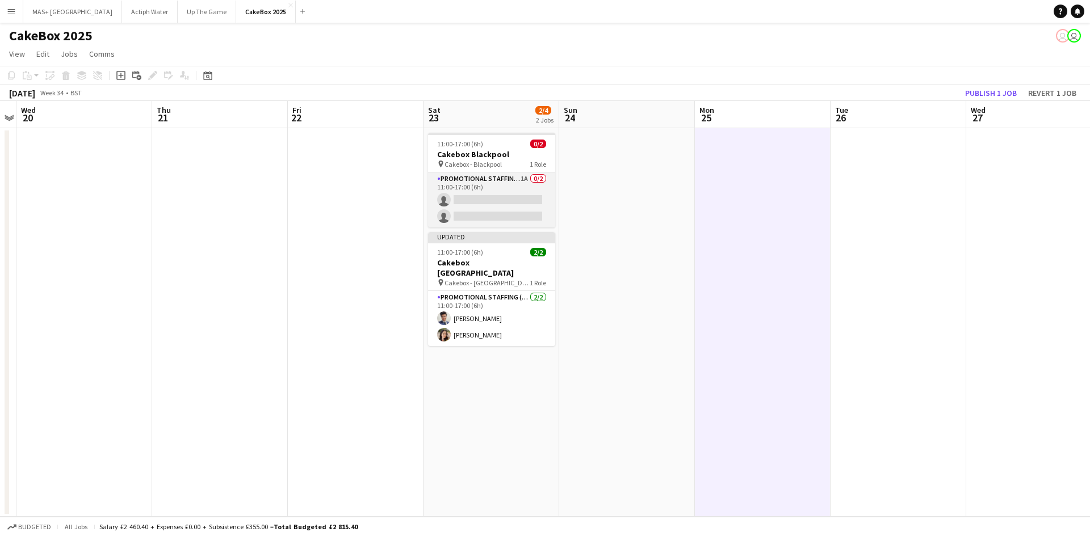
click at [492, 188] on app-card-role "Promotional Staffing (Brand Ambassadors) 1A 0/2 11:00-17:00 (6h) single-neutral…" at bounding box center [491, 200] width 127 height 55
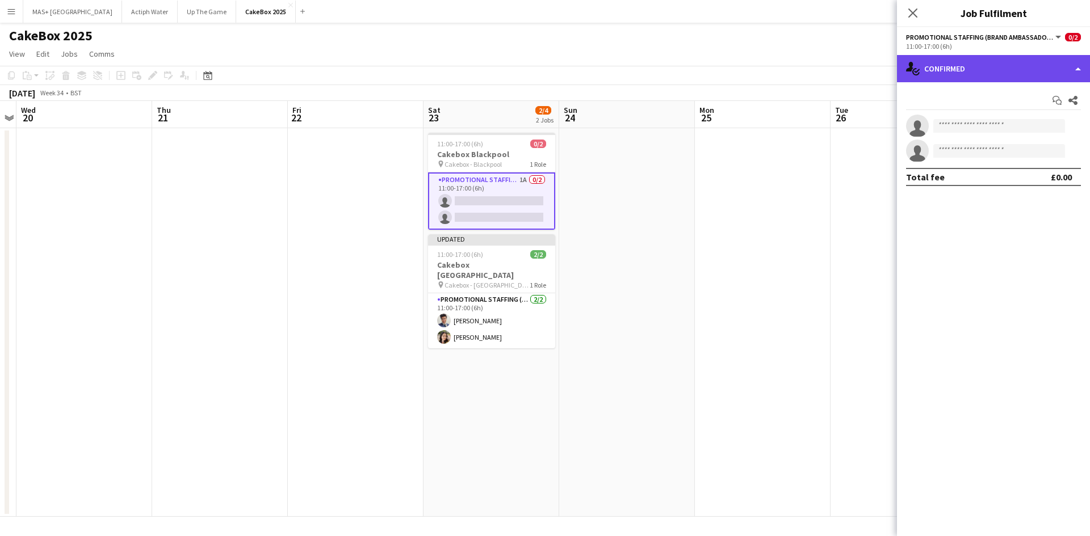
click at [989, 68] on div "single-neutral-actions-check-2 Confirmed" at bounding box center [993, 68] width 193 height 27
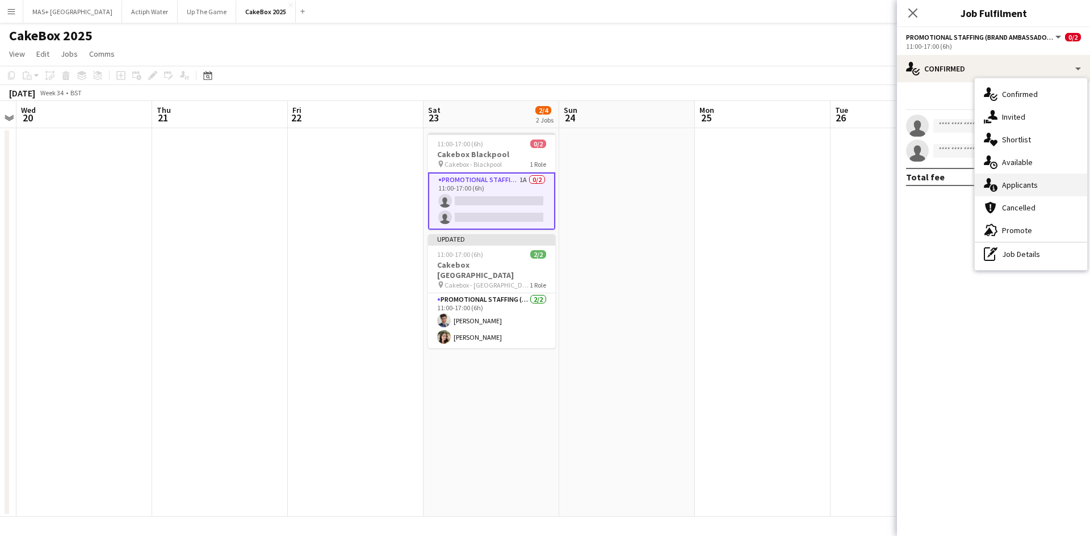
click at [1030, 188] on div "single-neutral-actions-information Applicants" at bounding box center [1031, 185] width 112 height 23
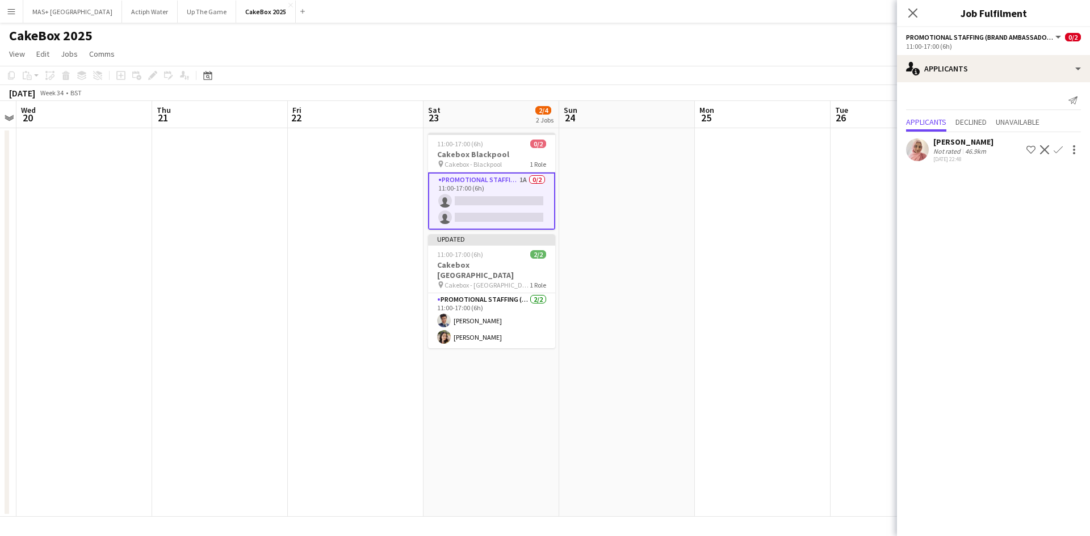
click at [968, 148] on div "46.9km" at bounding box center [976, 151] width 26 height 9
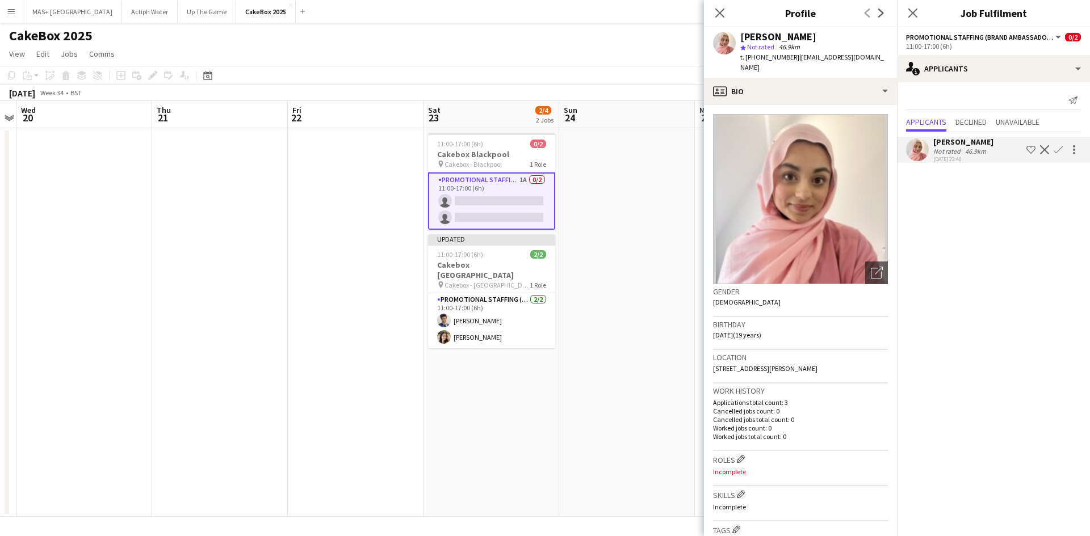
click at [583, 232] on app-date-cell at bounding box center [627, 322] width 136 height 389
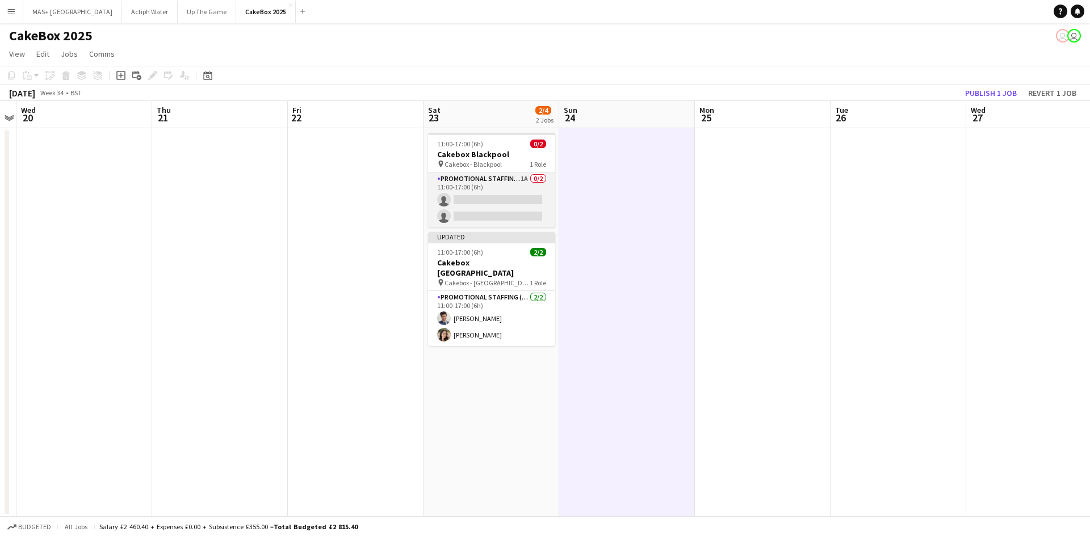
click at [462, 190] on app-card-role "Promotional Staffing (Brand Ambassadors) 1A 0/2 11:00-17:00 (6h) single-neutral…" at bounding box center [491, 200] width 127 height 55
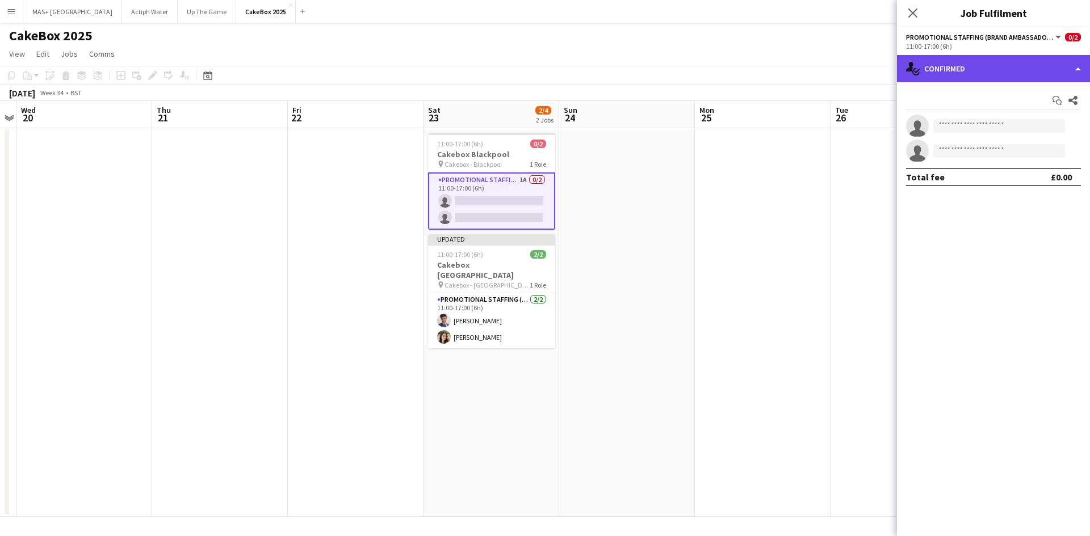
click at [983, 71] on div "single-neutral-actions-check-2 Confirmed" at bounding box center [993, 68] width 193 height 27
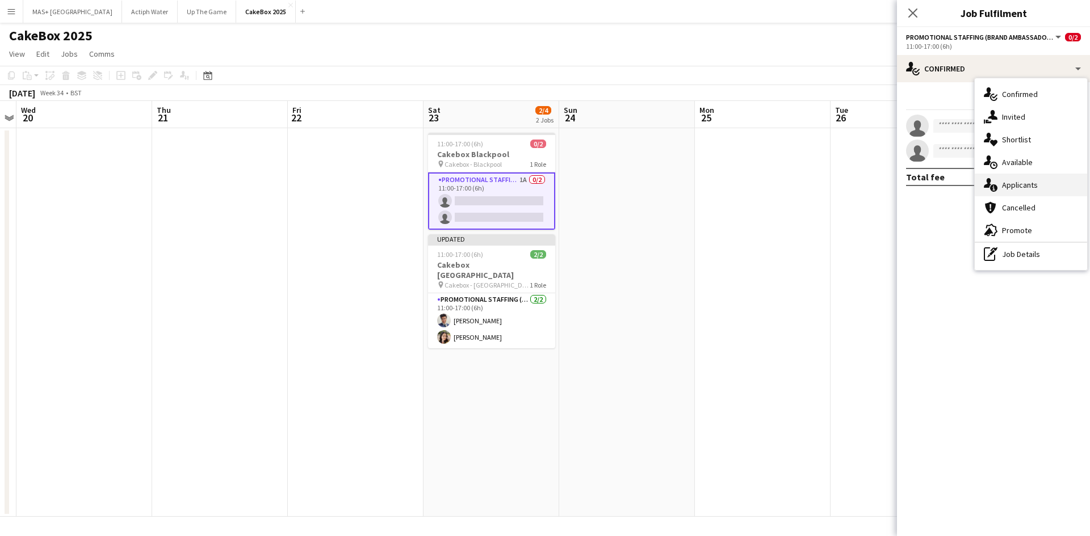
click at [1015, 179] on div "single-neutral-actions-information Applicants" at bounding box center [1031, 185] width 112 height 23
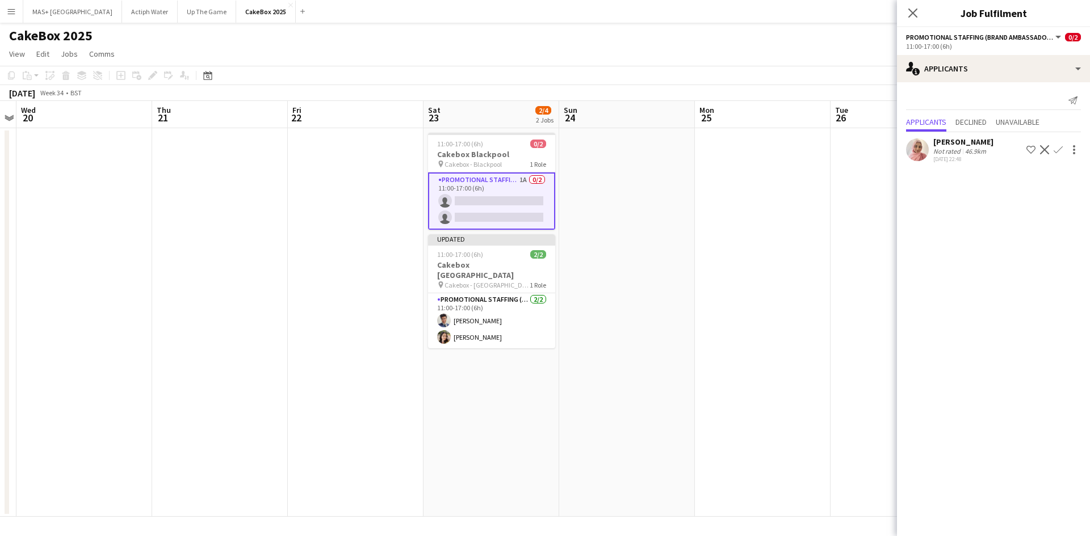
click at [978, 144] on div "Shabnam Jallal" at bounding box center [963, 142] width 60 height 10
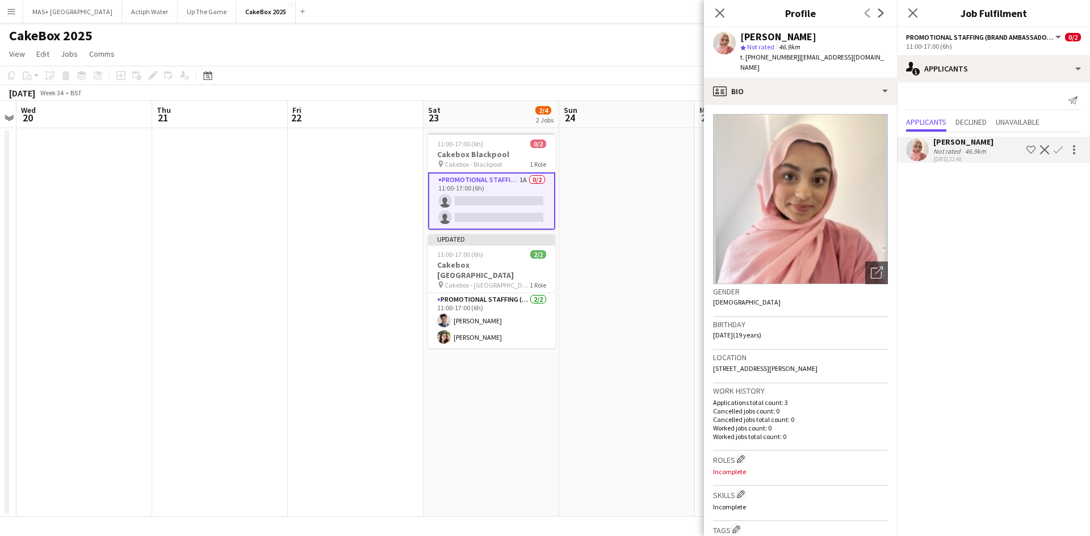
click at [1063, 149] on button "Confirm" at bounding box center [1058, 150] width 14 height 14
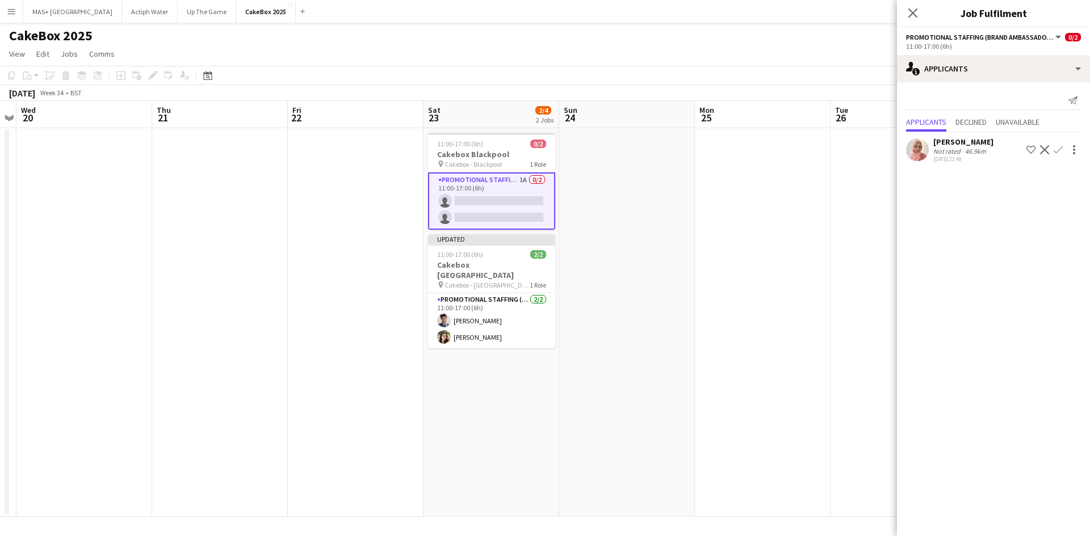
click at [1063, 150] on button "Confirm" at bounding box center [1058, 150] width 14 height 14
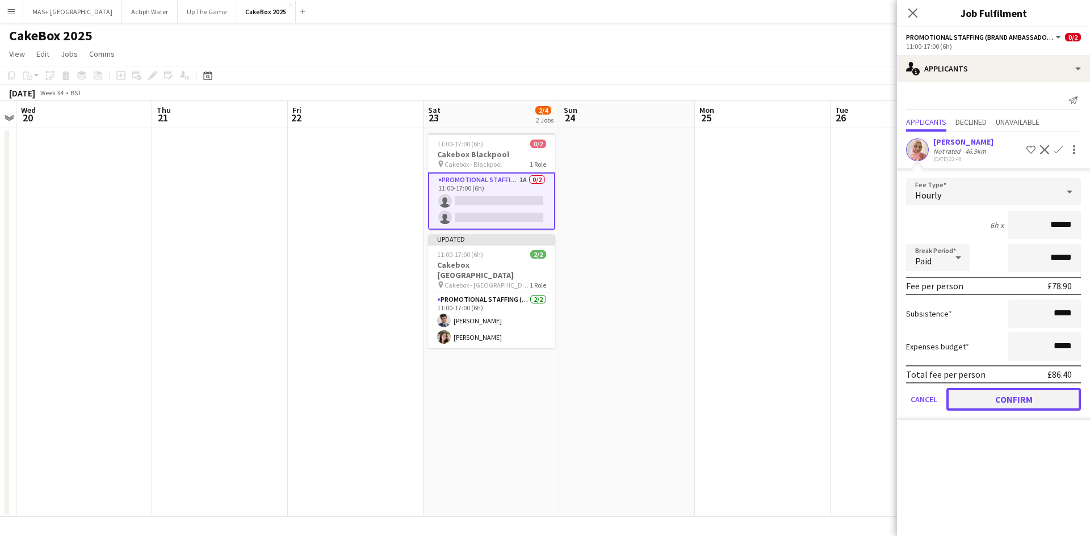
click at [1019, 408] on button "Confirm" at bounding box center [1013, 399] width 135 height 23
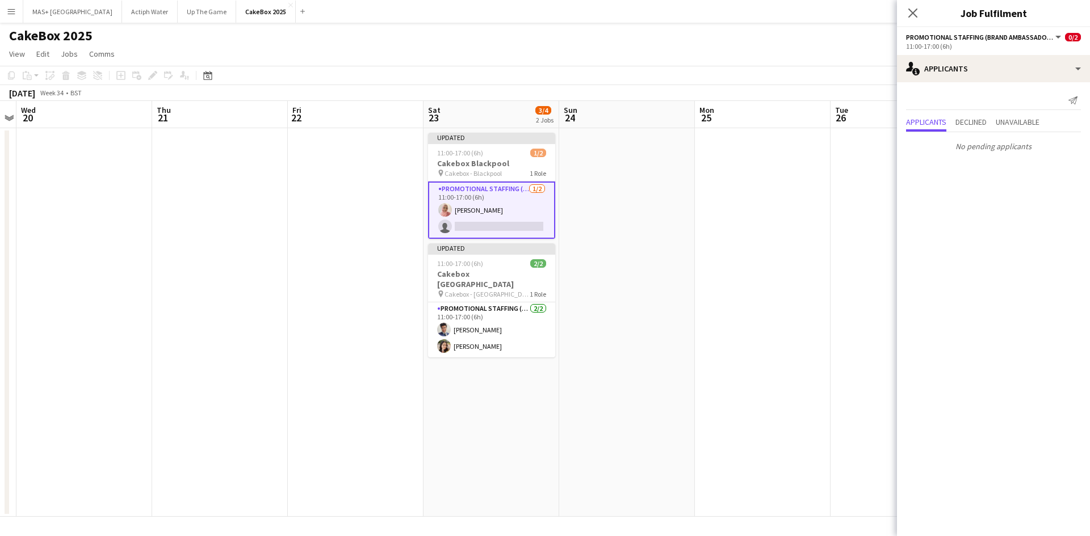
click at [765, 272] on app-date-cell at bounding box center [763, 322] width 136 height 389
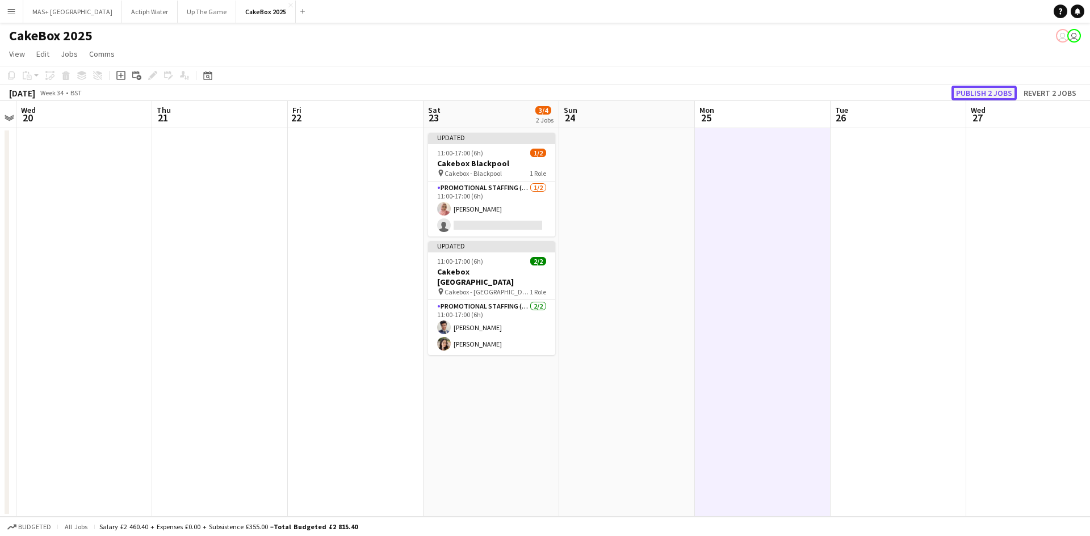
click at [990, 91] on button "Publish 2 jobs" at bounding box center [983, 93] width 65 height 15
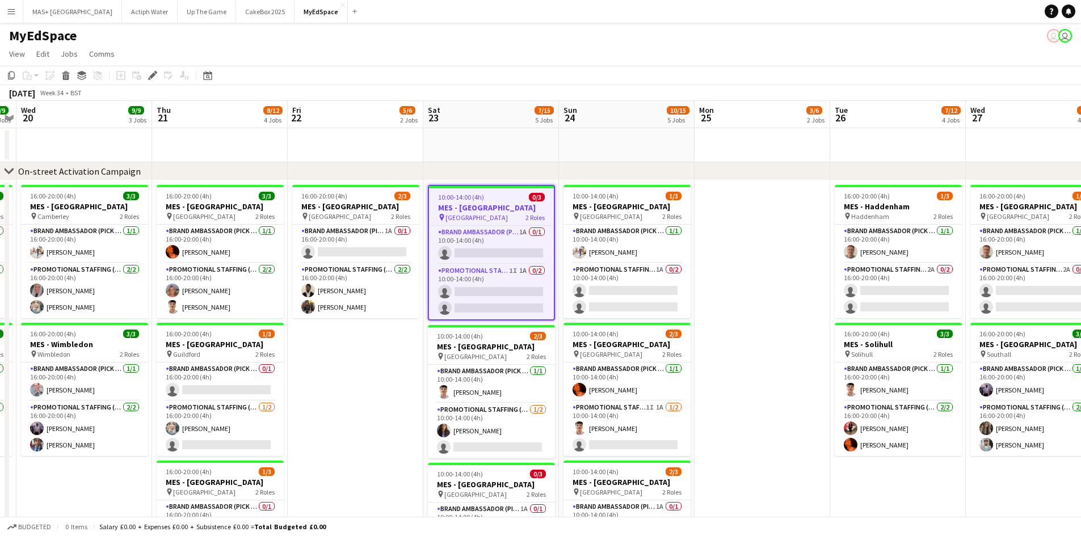
click at [510, 282] on app-card-role "Promotional Staffing (Brand Ambassadors) 1I 1A 0/2 10:00-14:00 (4h) single-neut…" at bounding box center [491, 292] width 125 height 55
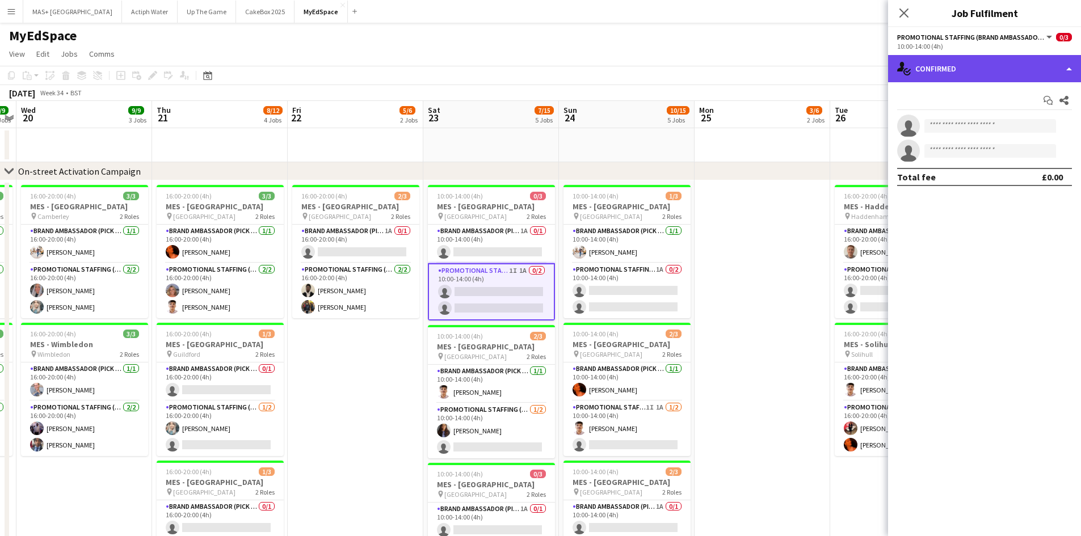
click at [991, 74] on div "single-neutral-actions-check-2 Confirmed" at bounding box center [984, 68] width 193 height 27
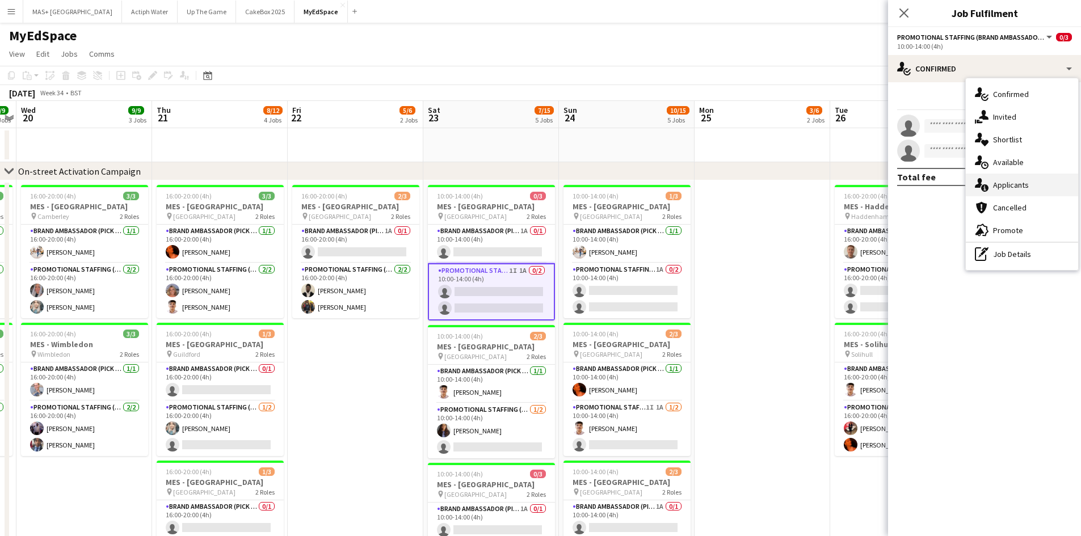
click at [1014, 182] on div "single-neutral-actions-information Applicants" at bounding box center [1022, 185] width 112 height 23
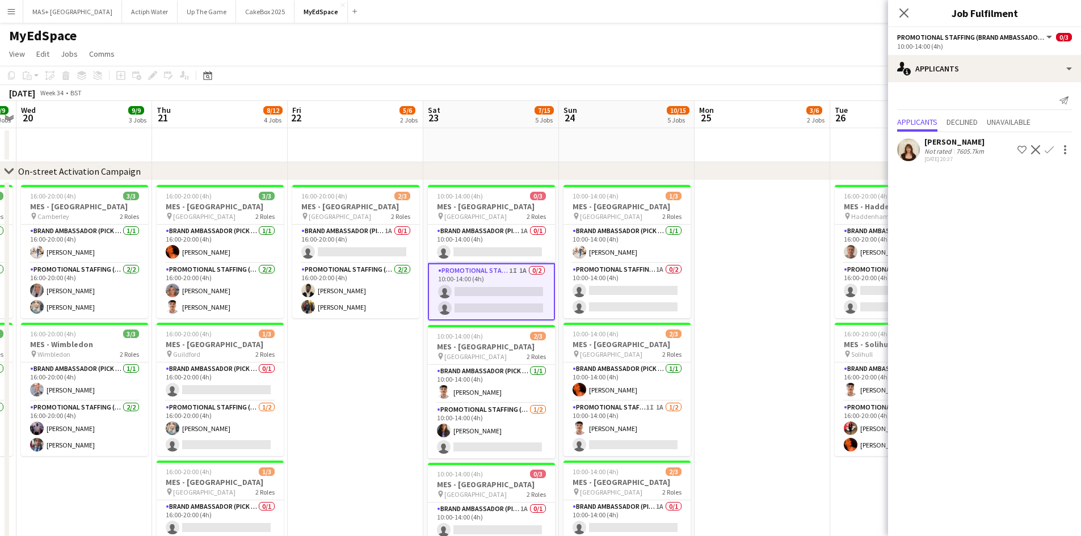
click at [1051, 147] on app-icon "Confirm" at bounding box center [1049, 149] width 9 height 9
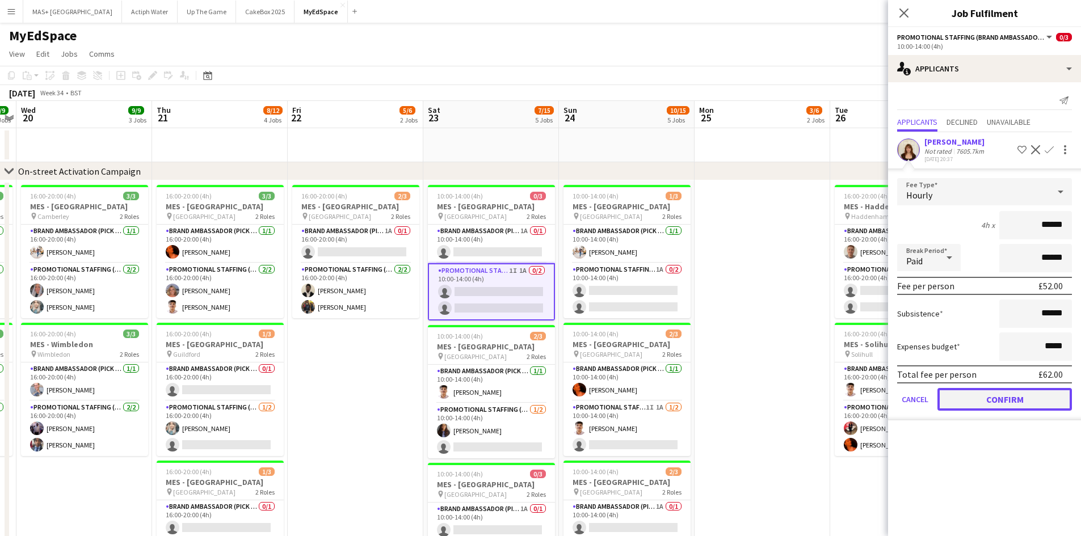
click at [1002, 401] on button "Confirm" at bounding box center [1005, 399] width 135 height 23
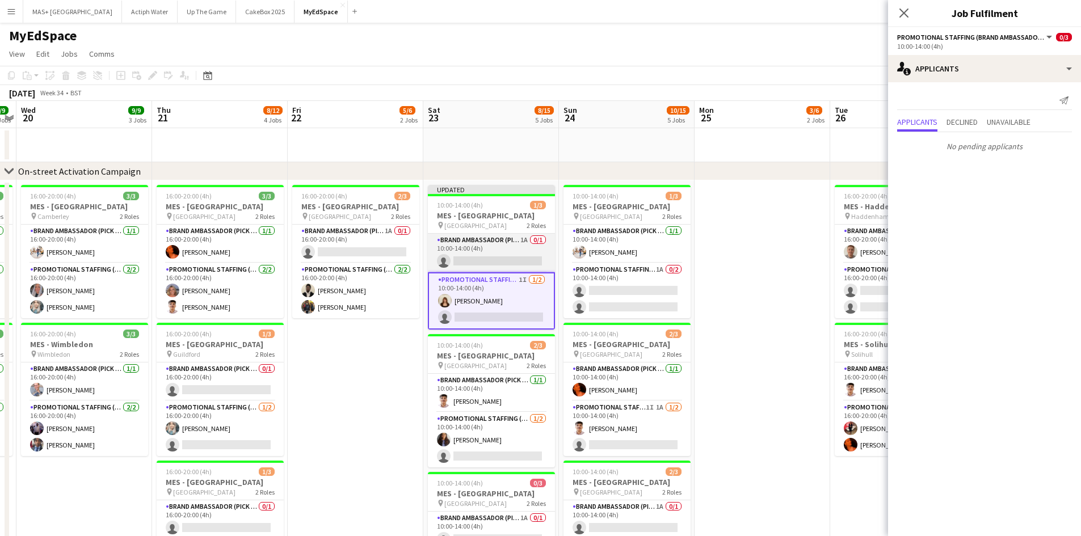
click at [483, 245] on app-card-role "Brand Ambassador (Pick up) 1A 0/1 10:00-14:00 (4h) single-neutral-actions" at bounding box center [491, 253] width 127 height 39
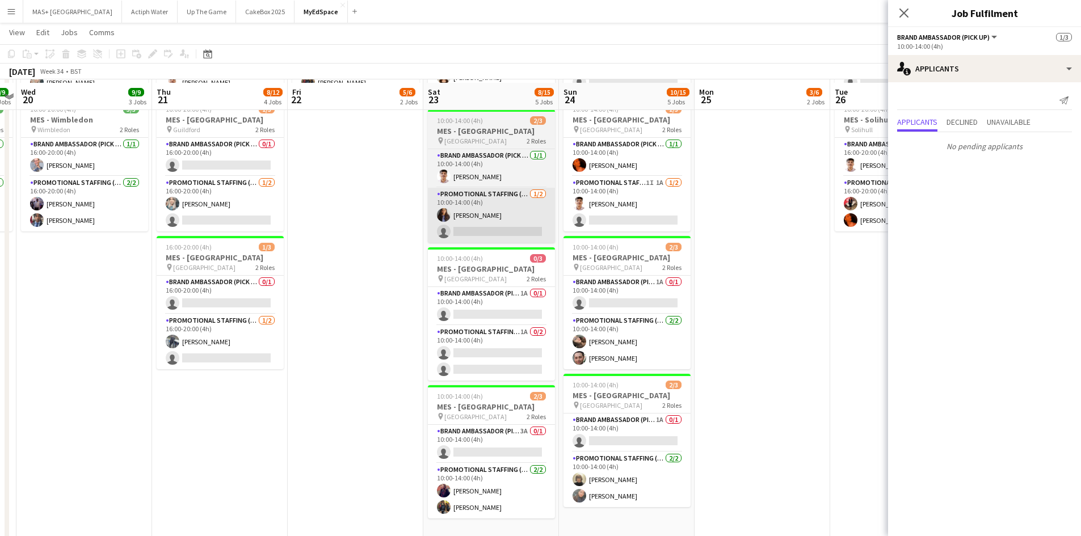
scroll to position [227, 0]
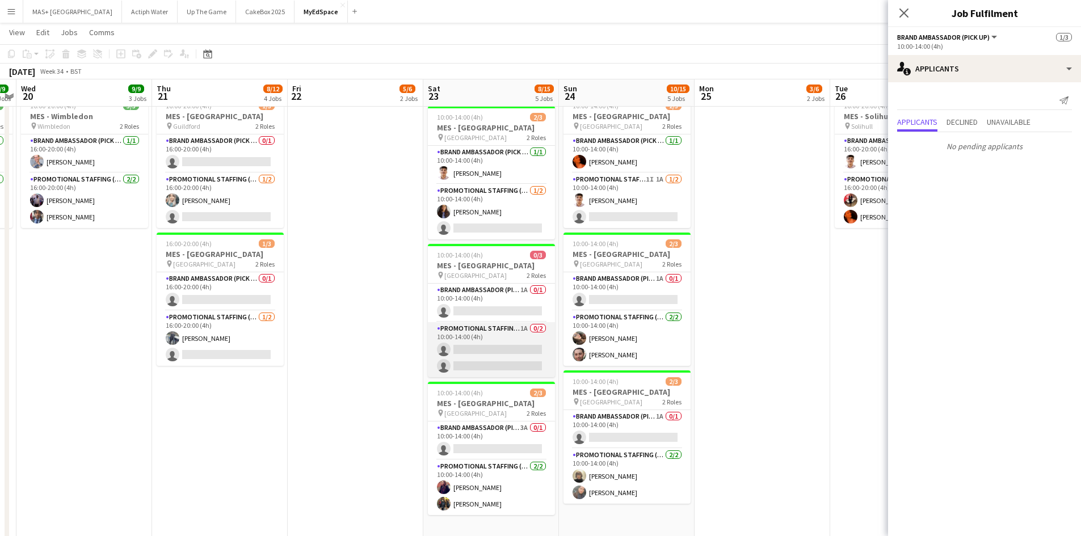
click at [503, 330] on app-card-role "Promotional Staffing (Brand Ambassadors) 1A 0/2 10:00-14:00 (4h) single-neutral…" at bounding box center [491, 349] width 127 height 55
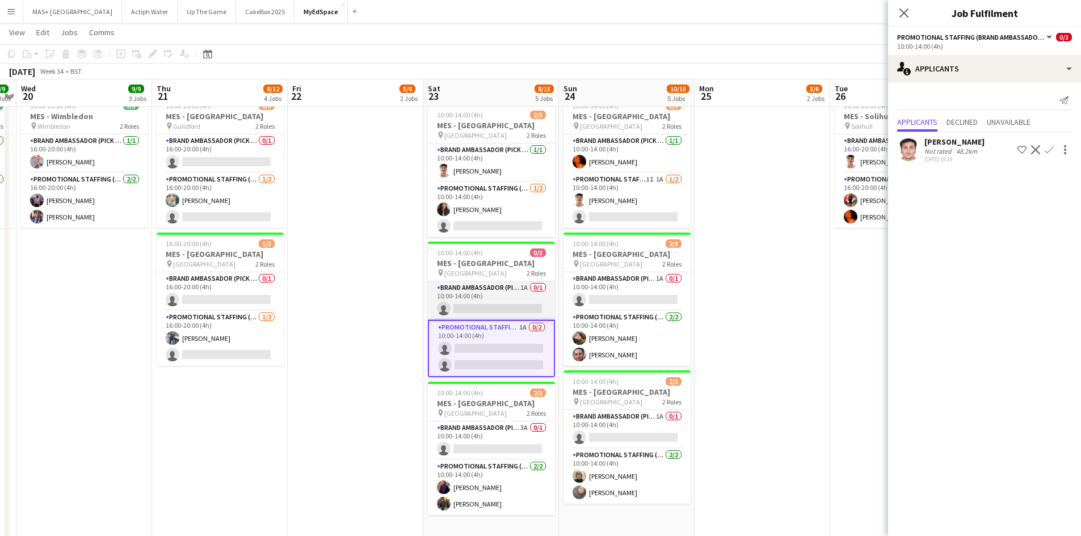
click at [462, 287] on app-card-role "Brand Ambassador (Pick up) 1A 0/1 10:00-14:00 (4h) single-neutral-actions" at bounding box center [491, 301] width 127 height 39
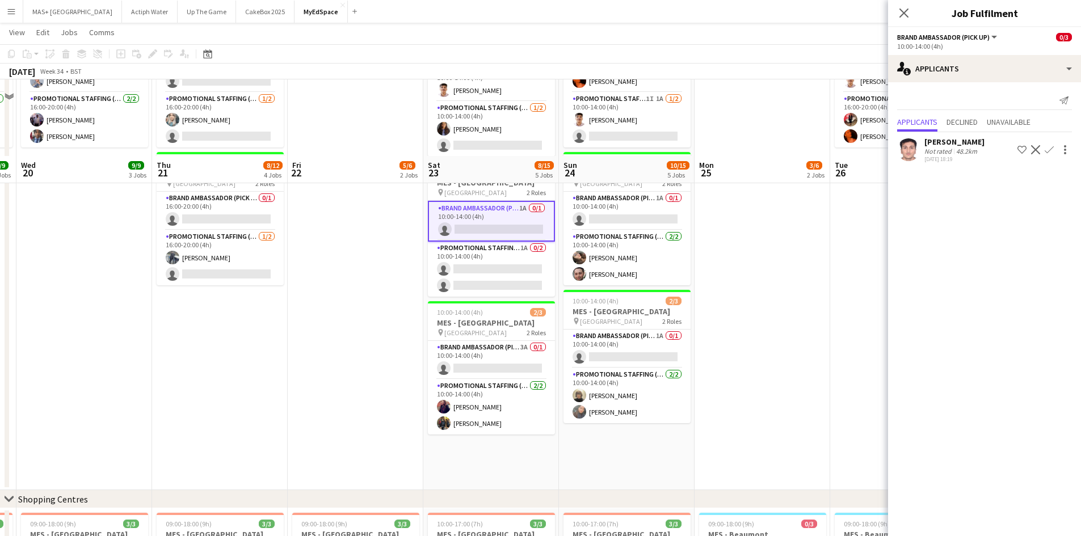
scroll to position [397, 0]
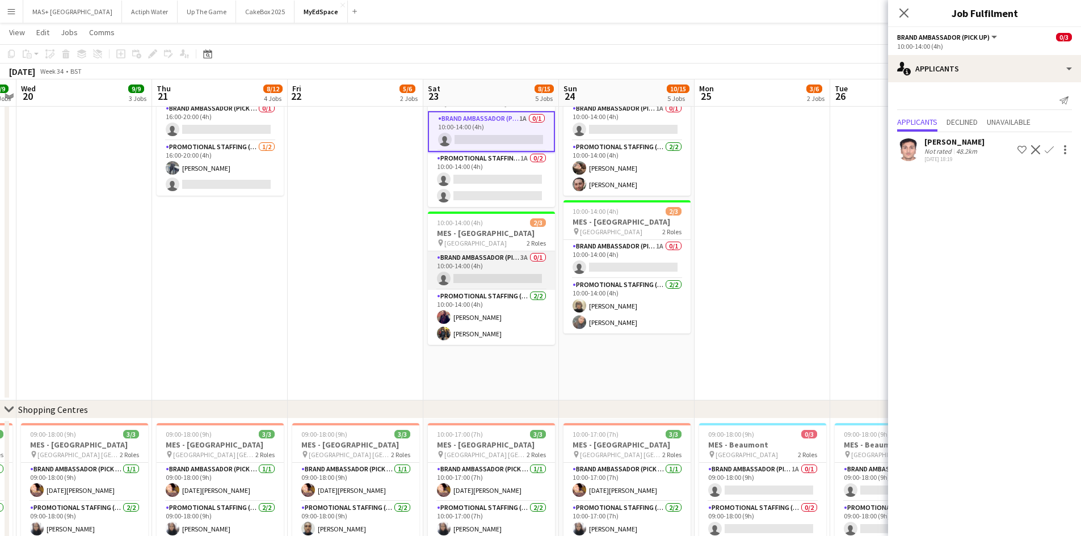
click at [475, 266] on app-card-role "Brand Ambassador (Pick up) 3A 0/1 10:00-14:00 (4h) single-neutral-actions" at bounding box center [491, 270] width 127 height 39
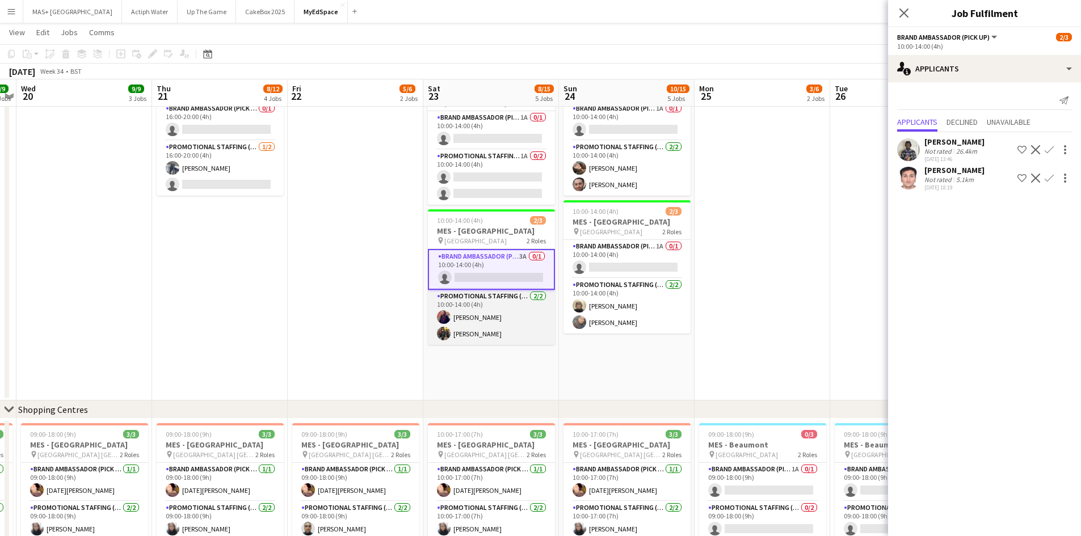
click at [480, 308] on app-card-role "Promotional Staffing (Brand Ambassadors) 2/2 10:00-14:00 (4h) Laura Morley Mart…" at bounding box center [491, 317] width 127 height 55
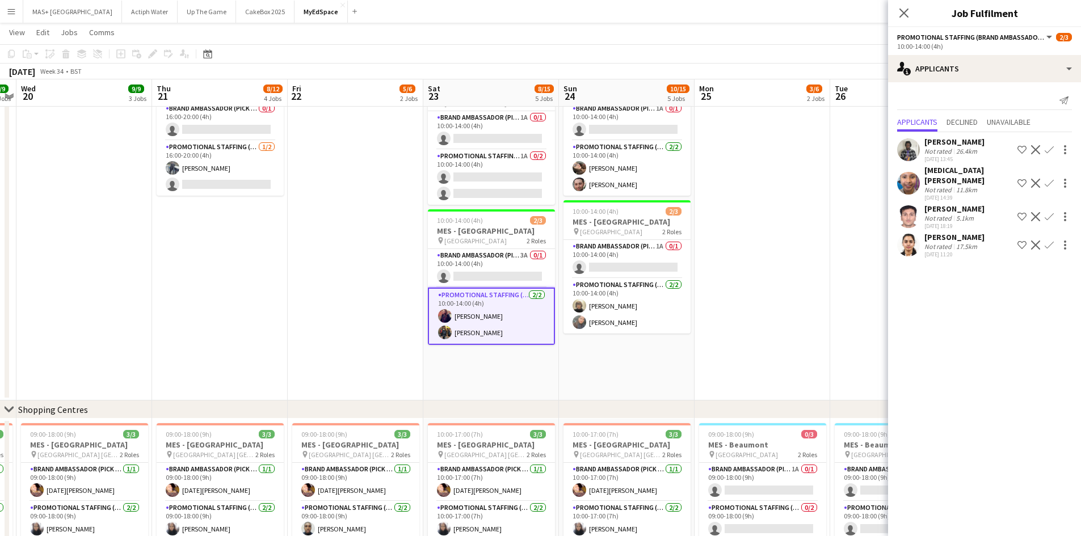
click at [350, 307] on app-date-cell "16:00-20:00 (4h) 2/3 MES - Kingston upon Thames pin Kingston 2 Roles Brand Amba…" at bounding box center [356, 91] width 136 height 619
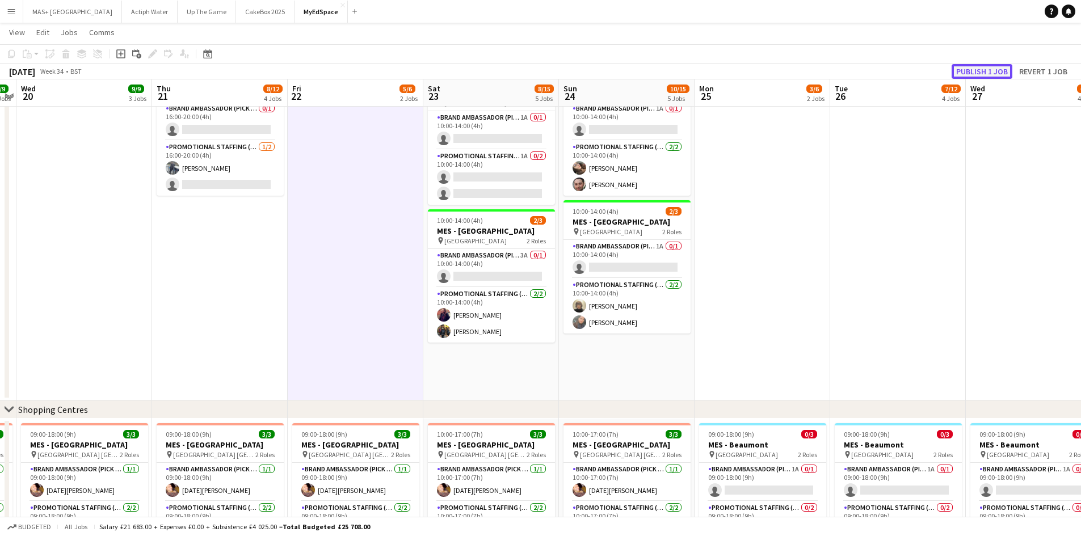
click at [984, 65] on button "Publish 1 job" at bounding box center [982, 71] width 61 height 15
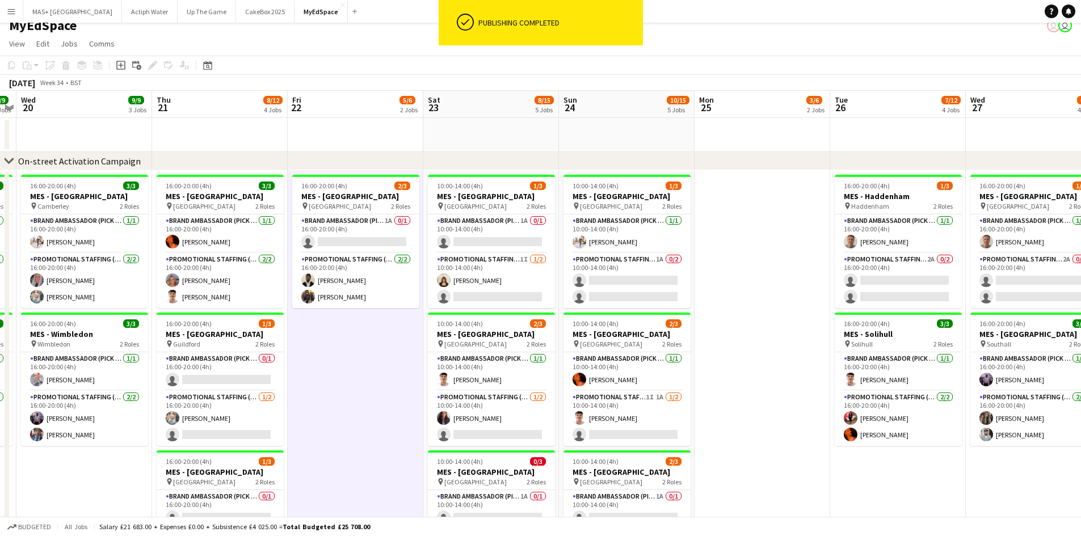
scroll to position [0, 0]
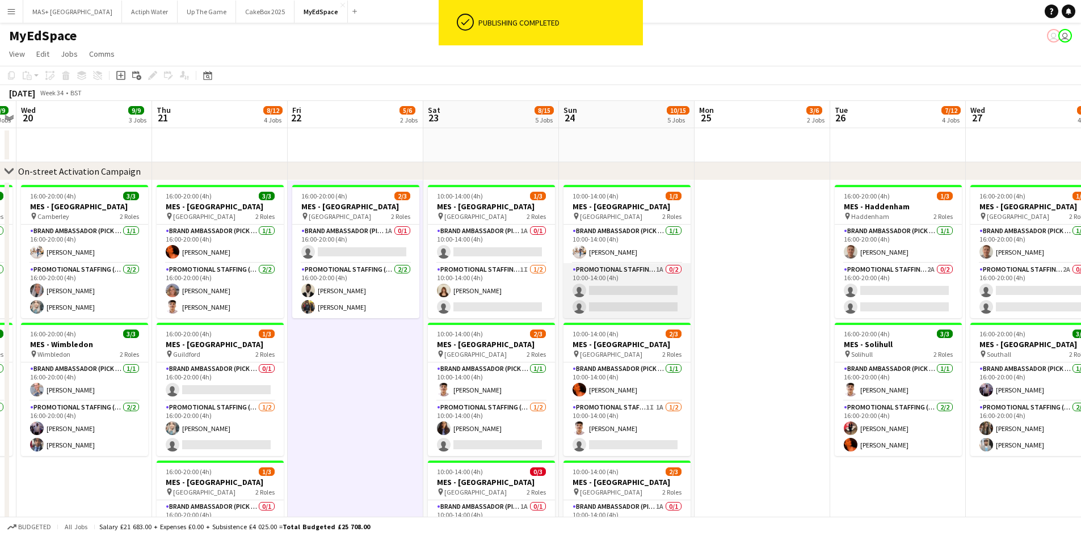
click at [610, 275] on app-card-role "Promotional Staffing (Brand Ambassadors) 1A 0/2 10:00-14:00 (4h) single-neutral…" at bounding box center [627, 290] width 127 height 55
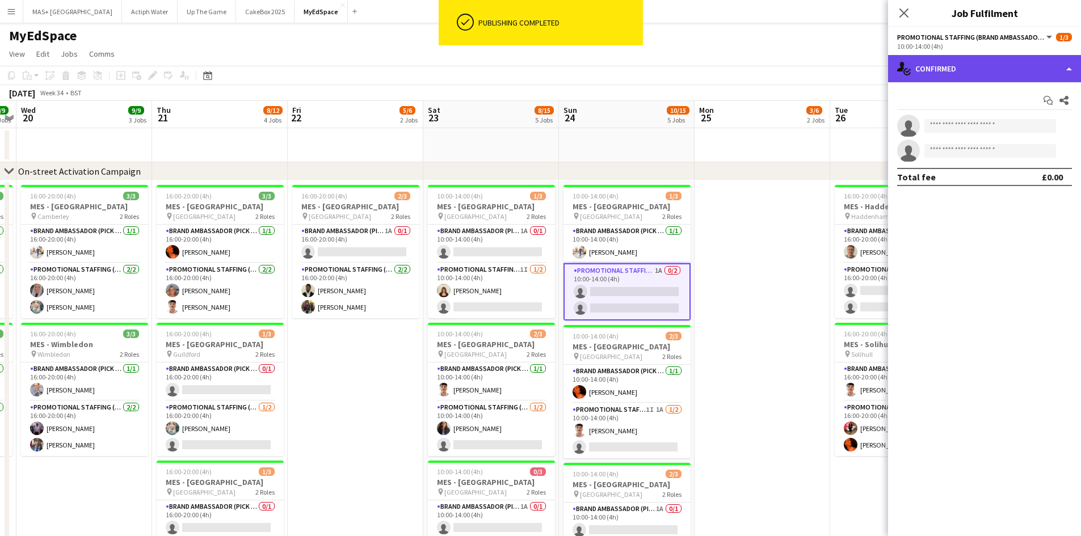
click at [970, 80] on div "single-neutral-actions-check-2 Confirmed" at bounding box center [984, 68] width 193 height 27
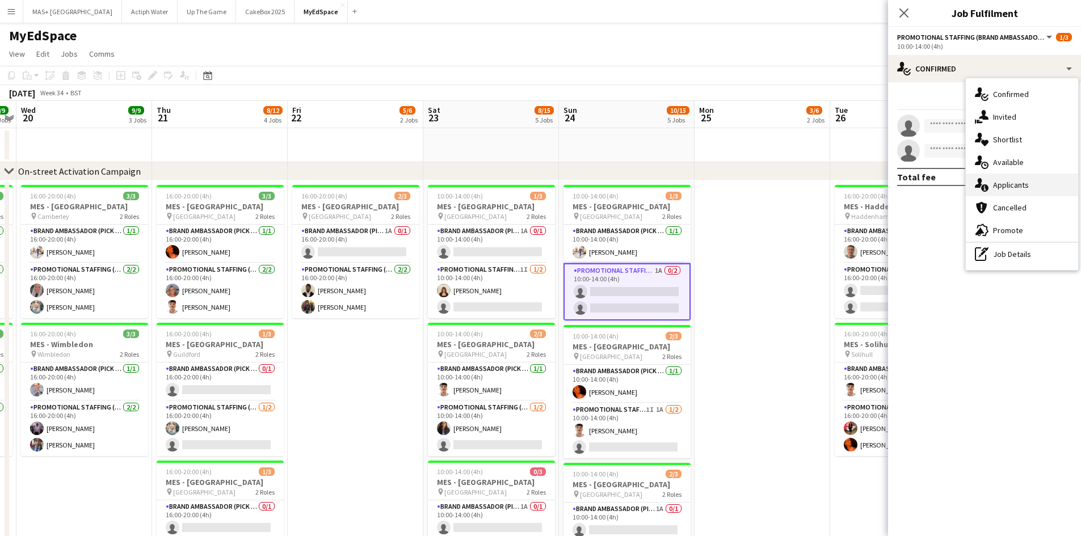
click at [1012, 182] on div "single-neutral-actions-information Applicants" at bounding box center [1022, 185] width 112 height 23
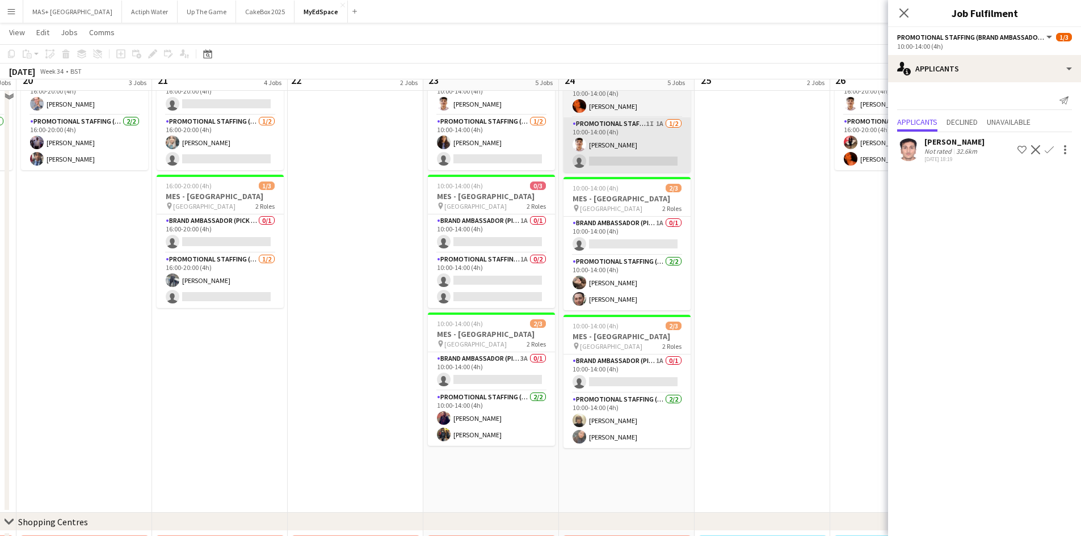
scroll to position [227, 0]
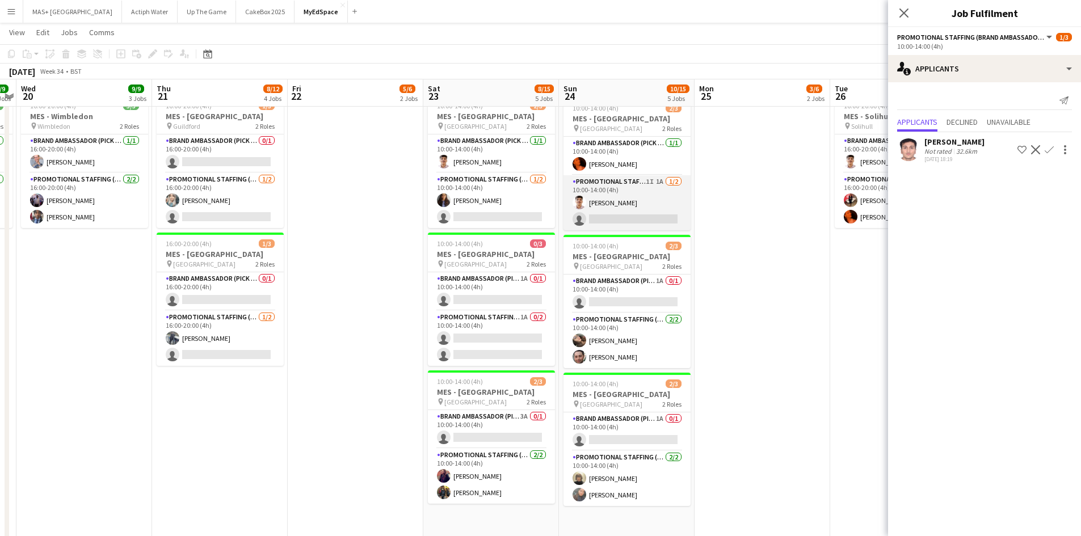
click at [610, 201] on app-card-role "Promotional Staffing (Brand Ambassadors) 1I 1A 1/2 10:00-14:00 (4h) ARJUN KUNNA…" at bounding box center [627, 202] width 127 height 55
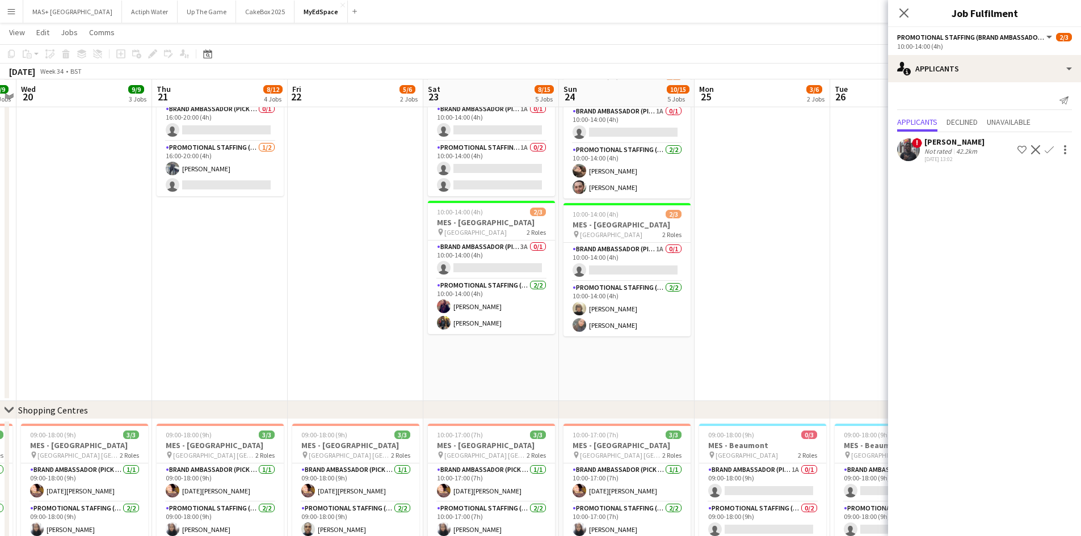
scroll to position [397, 0]
click at [614, 251] on app-card-role "Brand Ambassador (Pick up) 1A 0/1 10:00-14:00 (4h) single-neutral-actions" at bounding box center [627, 261] width 127 height 39
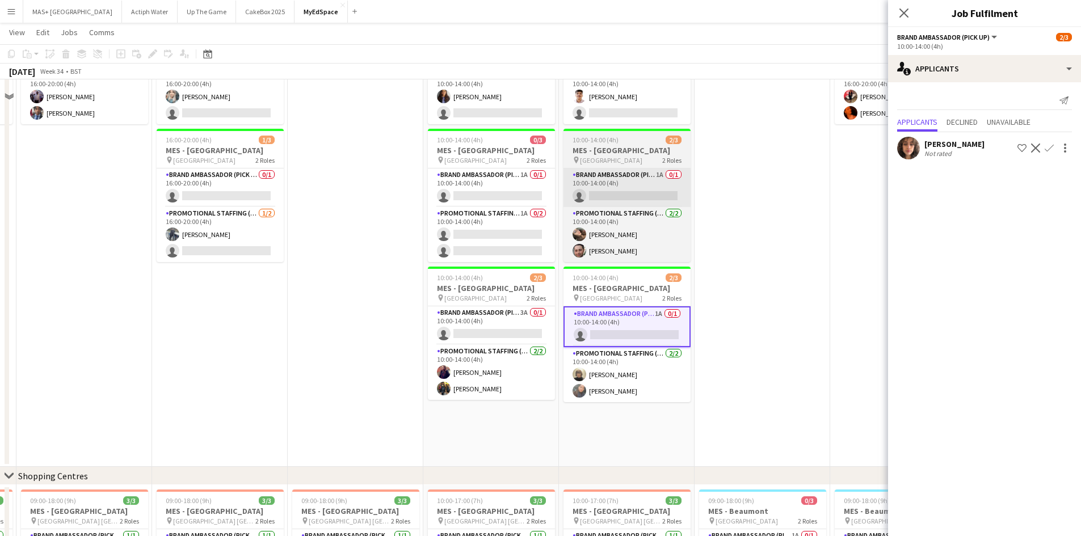
scroll to position [284, 0]
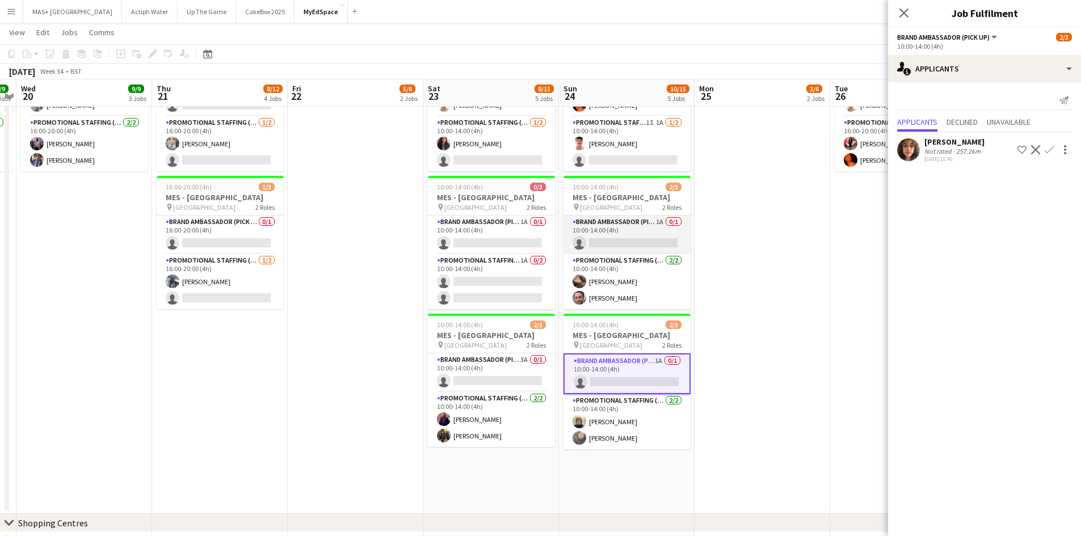
click at [631, 223] on app-card-role "Brand Ambassador (Pick up) 1A 0/1 10:00-14:00 (4h) single-neutral-actions" at bounding box center [627, 235] width 127 height 39
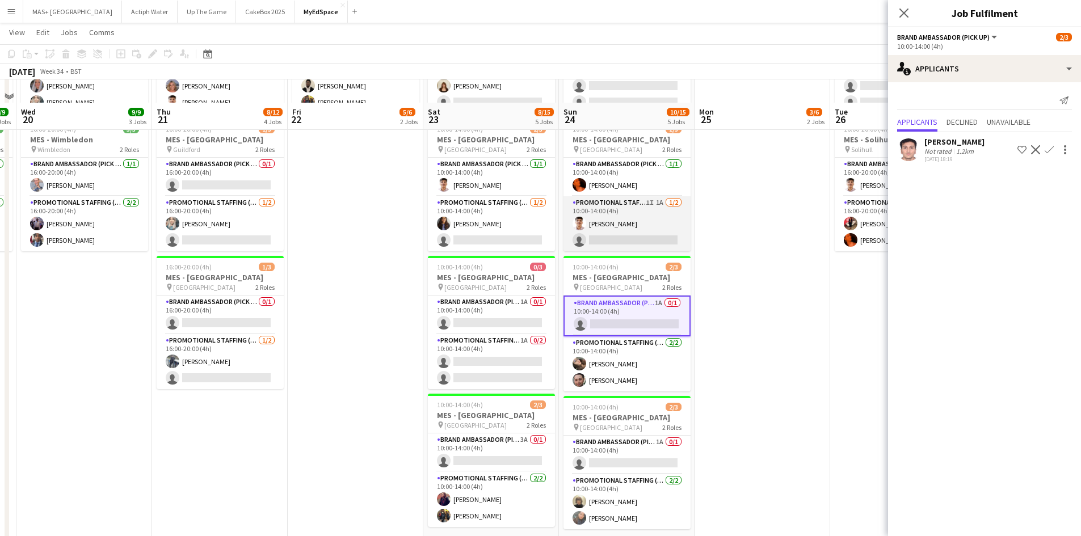
scroll to position [227, 0]
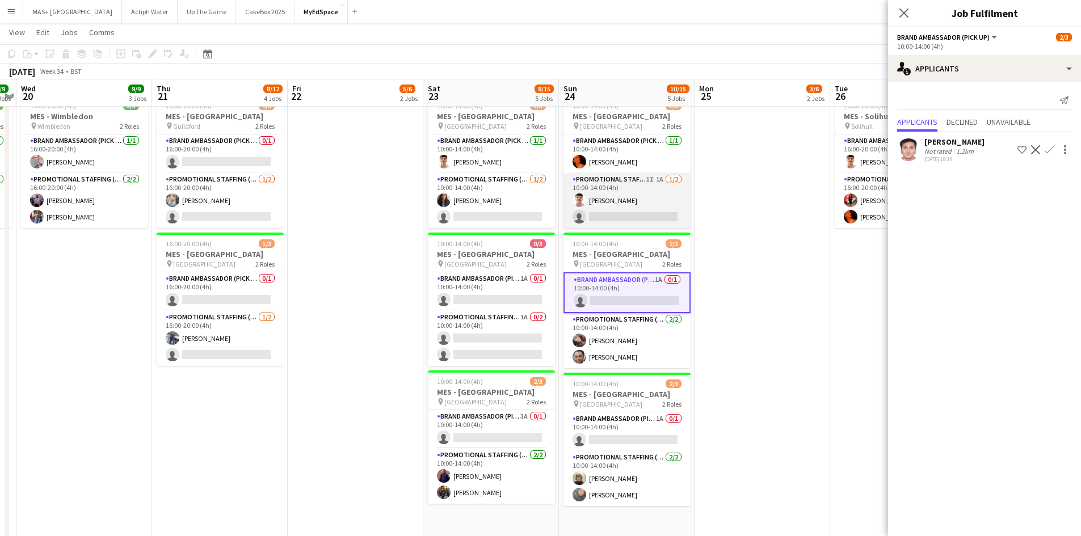
click at [624, 198] on app-card-role "Promotional Staffing (Brand Ambassadors) 1I 1A 1/2 10:00-14:00 (4h) ARJUN KUNNA…" at bounding box center [627, 200] width 127 height 55
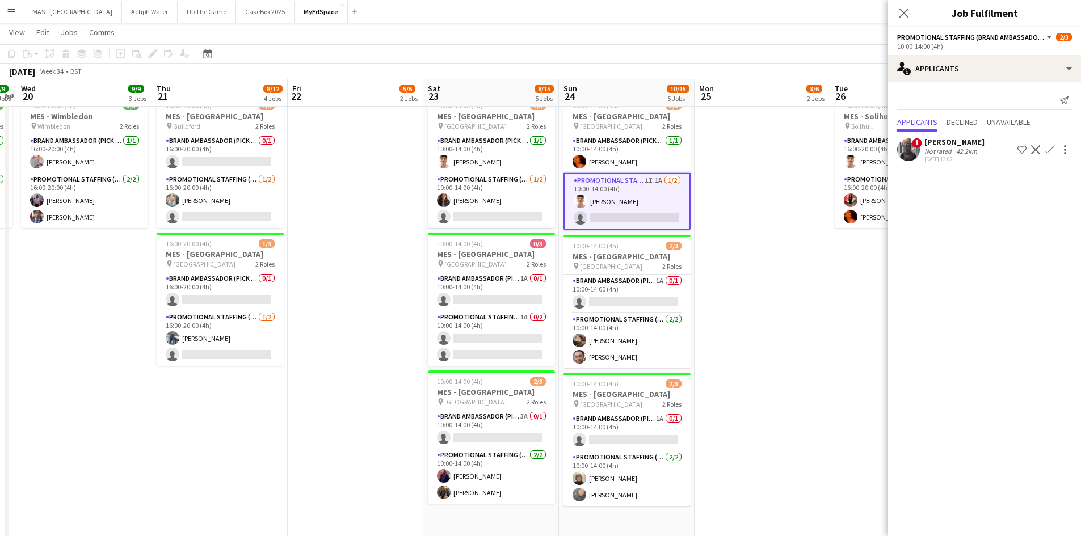
click at [726, 211] on app-date-cell at bounding box center [763, 261] width 136 height 619
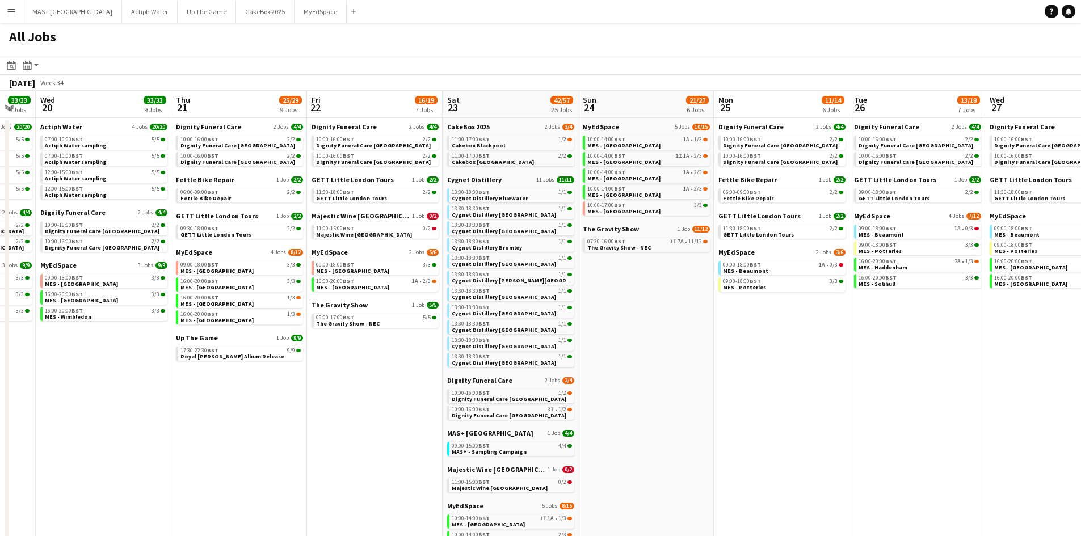
scroll to position [0, 367]
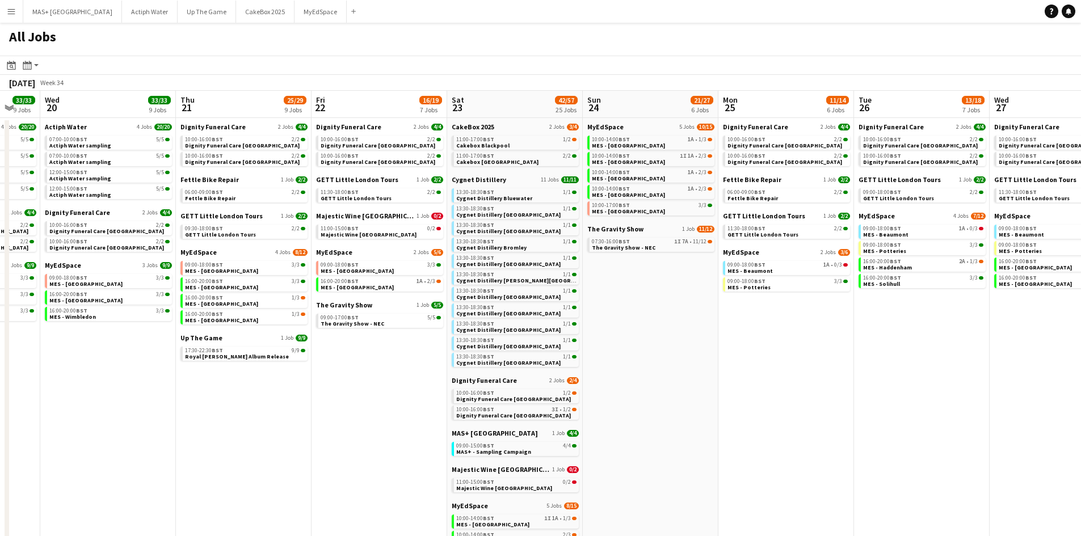
drag, startPoint x: 656, startPoint y: 392, endPoint x: 375, endPoint y: 386, distance: 281.0
click at [375, 386] on app-calendar-viewport "Sun 17 13/13 4 Jobs Mon 18 9/9 4 Jobs Tue 19 33/33 9 Jobs Wed 20 33/33 9 Jobs T…" at bounding box center [540, 434] width 1081 height 687
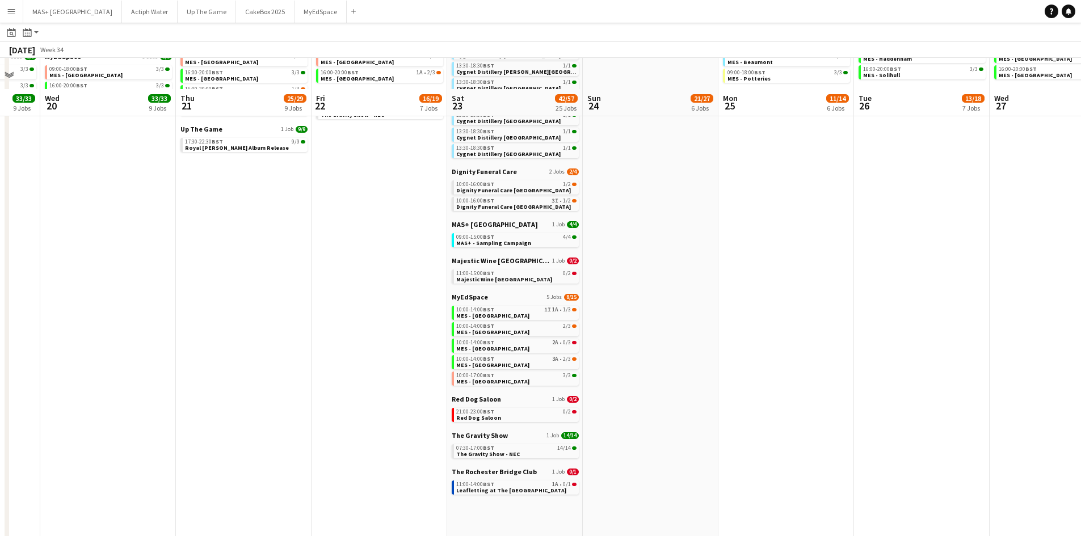
scroll to position [240, 0]
